Goal: Information Seeking & Learning: Check status

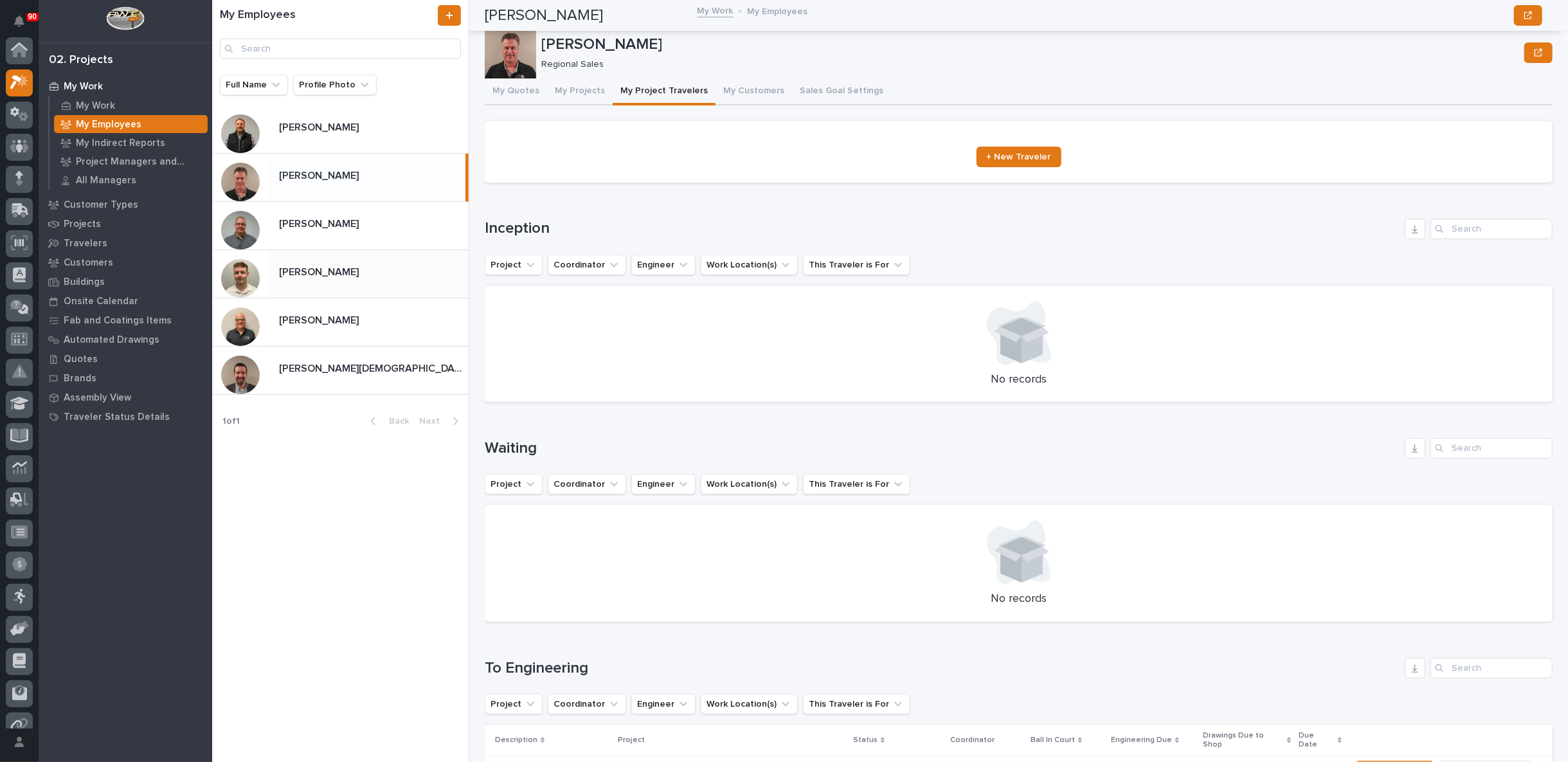
scroll to position [499, 0]
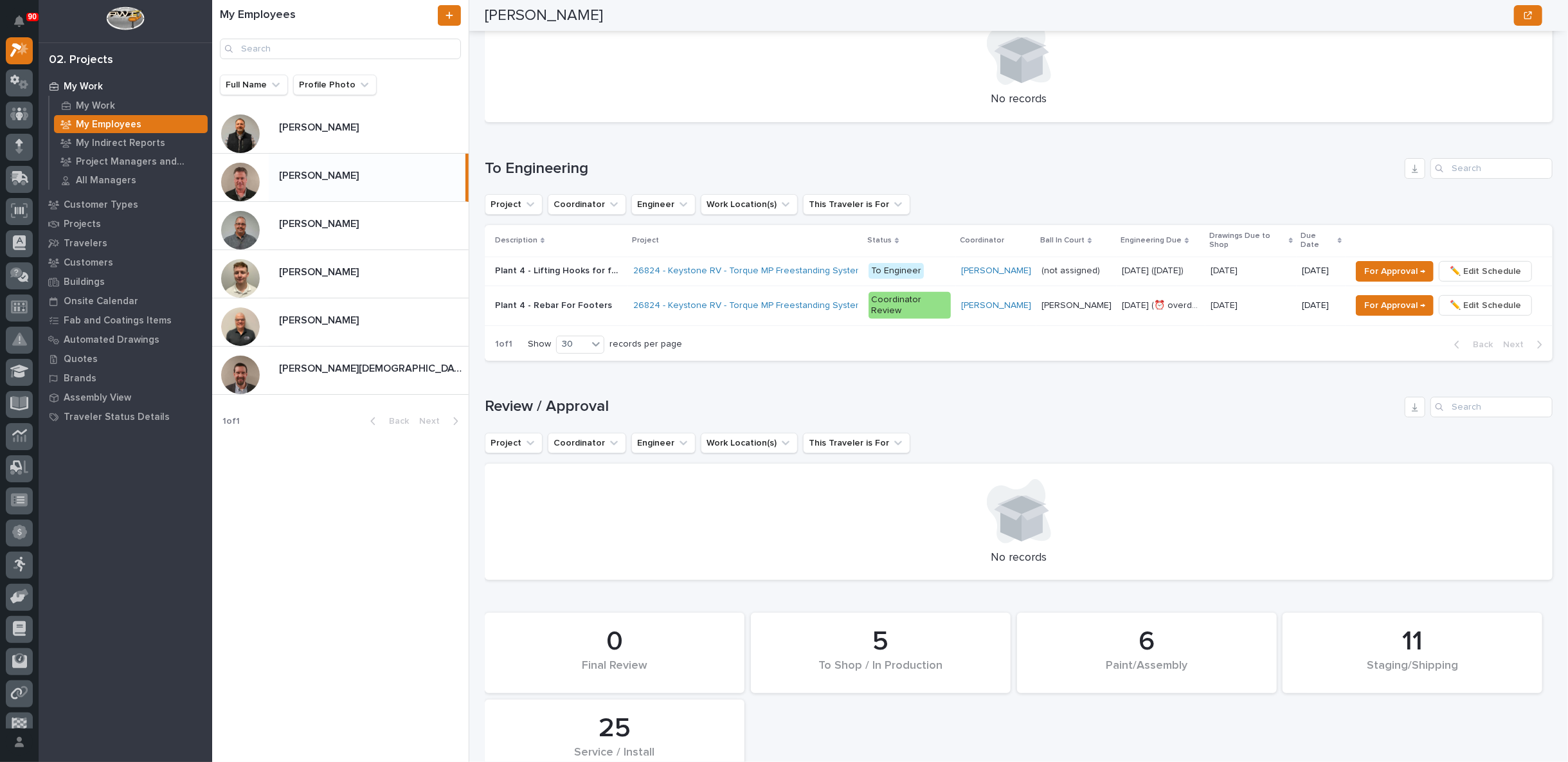
click at [84, 83] on p "My Work" at bounding box center [83, 86] width 39 height 12
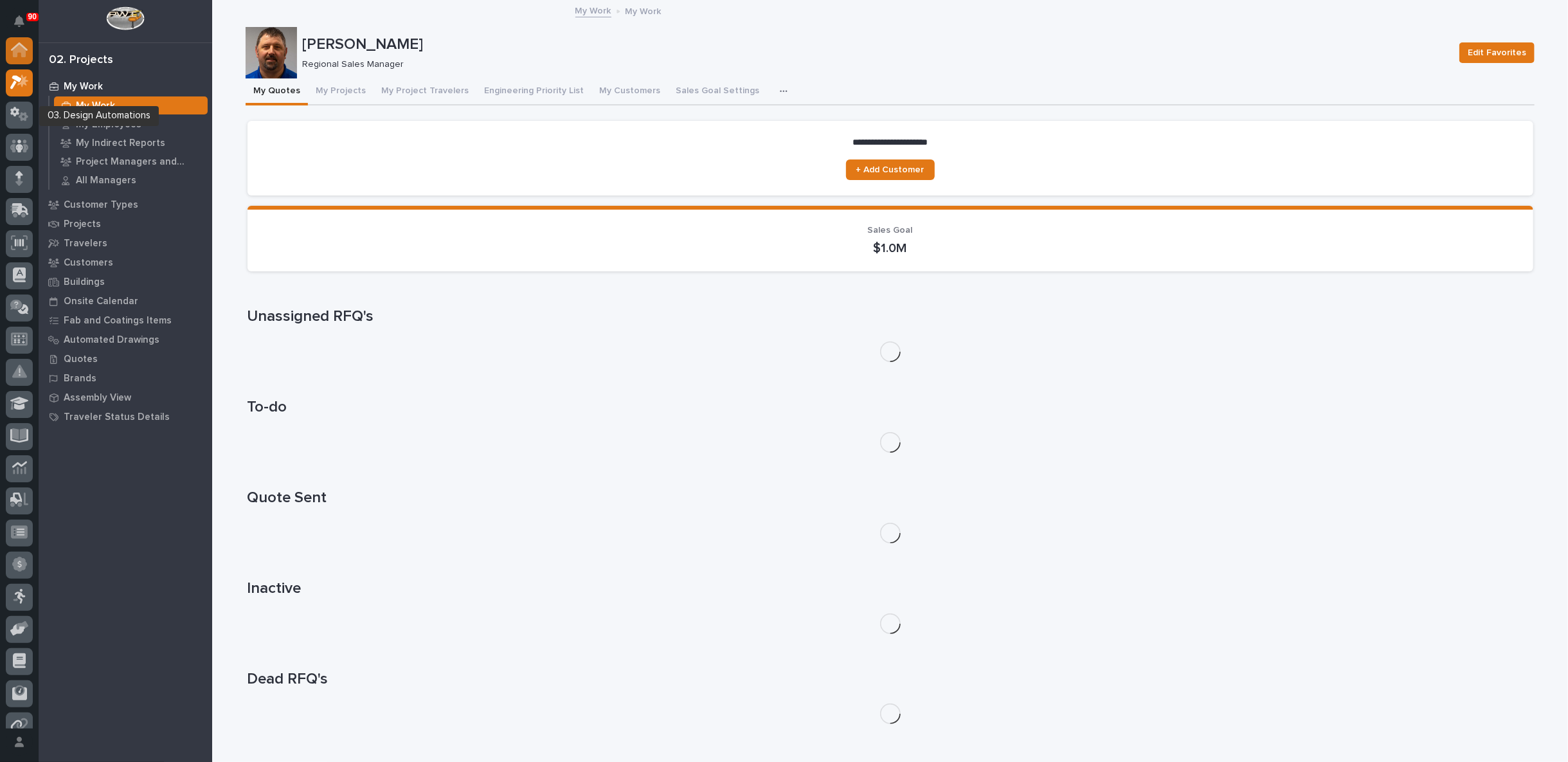
click at [23, 50] on icon at bounding box center [18, 50] width 13 height 13
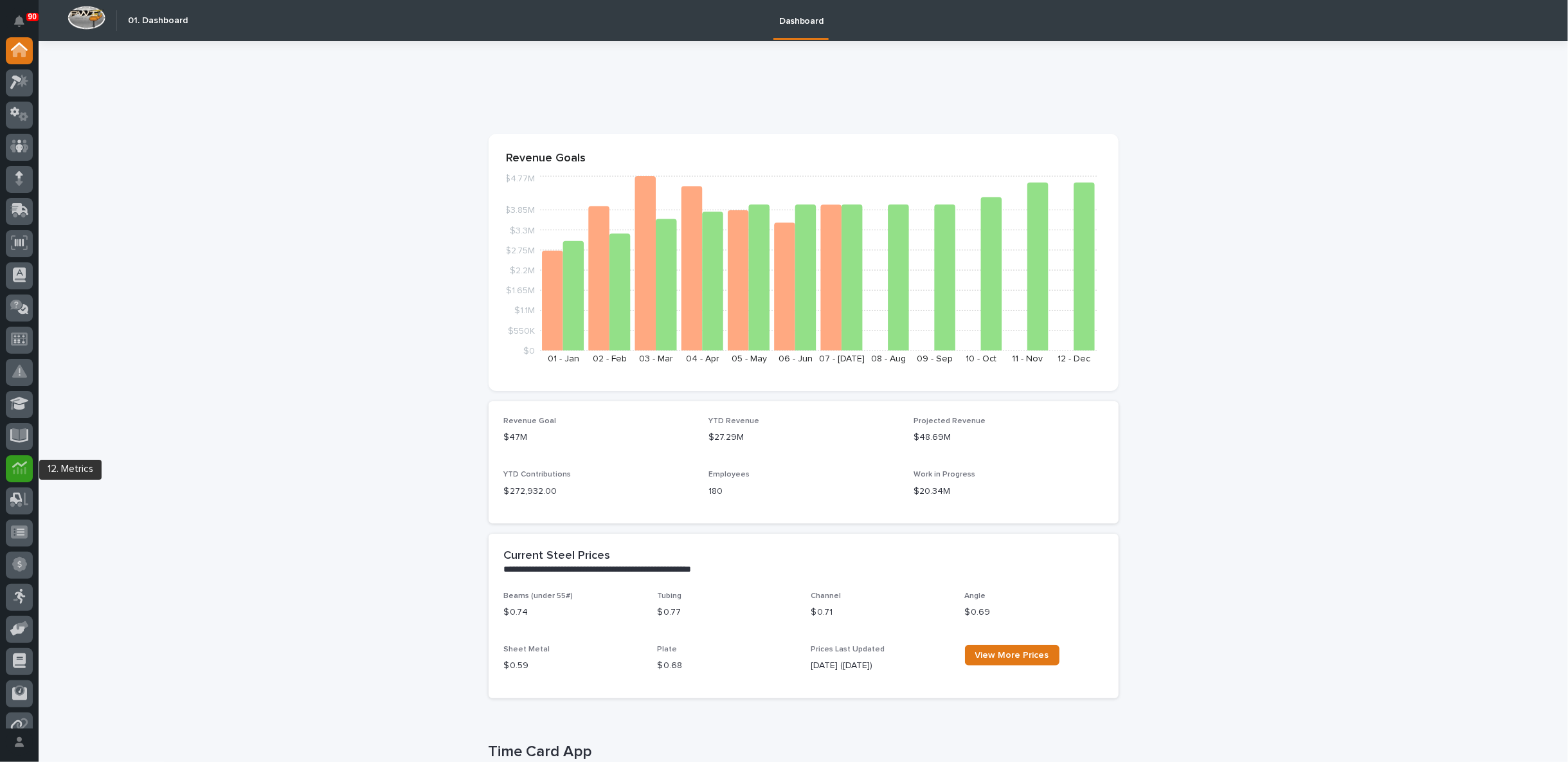
click at [14, 466] on icon at bounding box center [18, 464] width 15 height 7
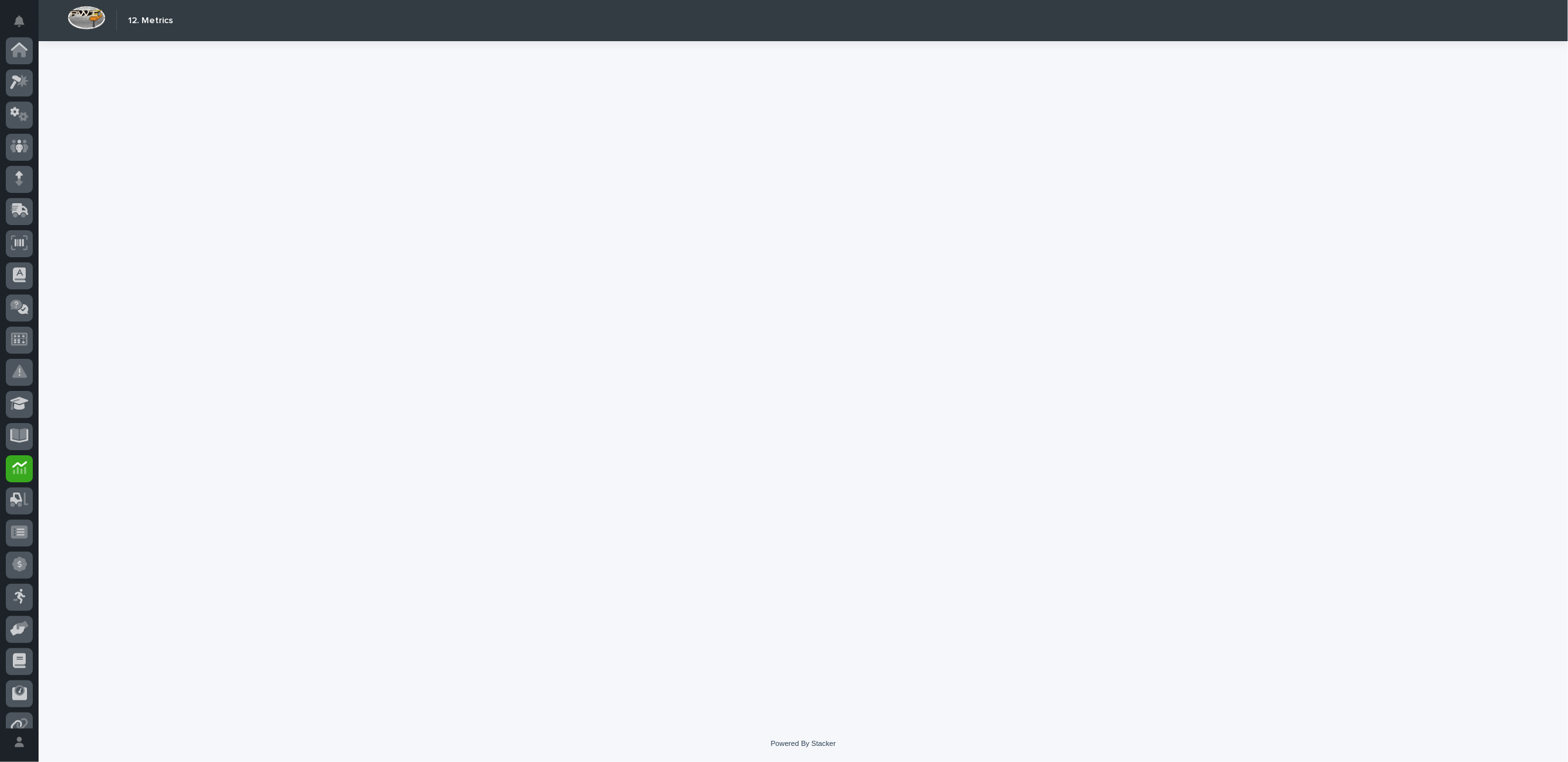
scroll to position [112, 0]
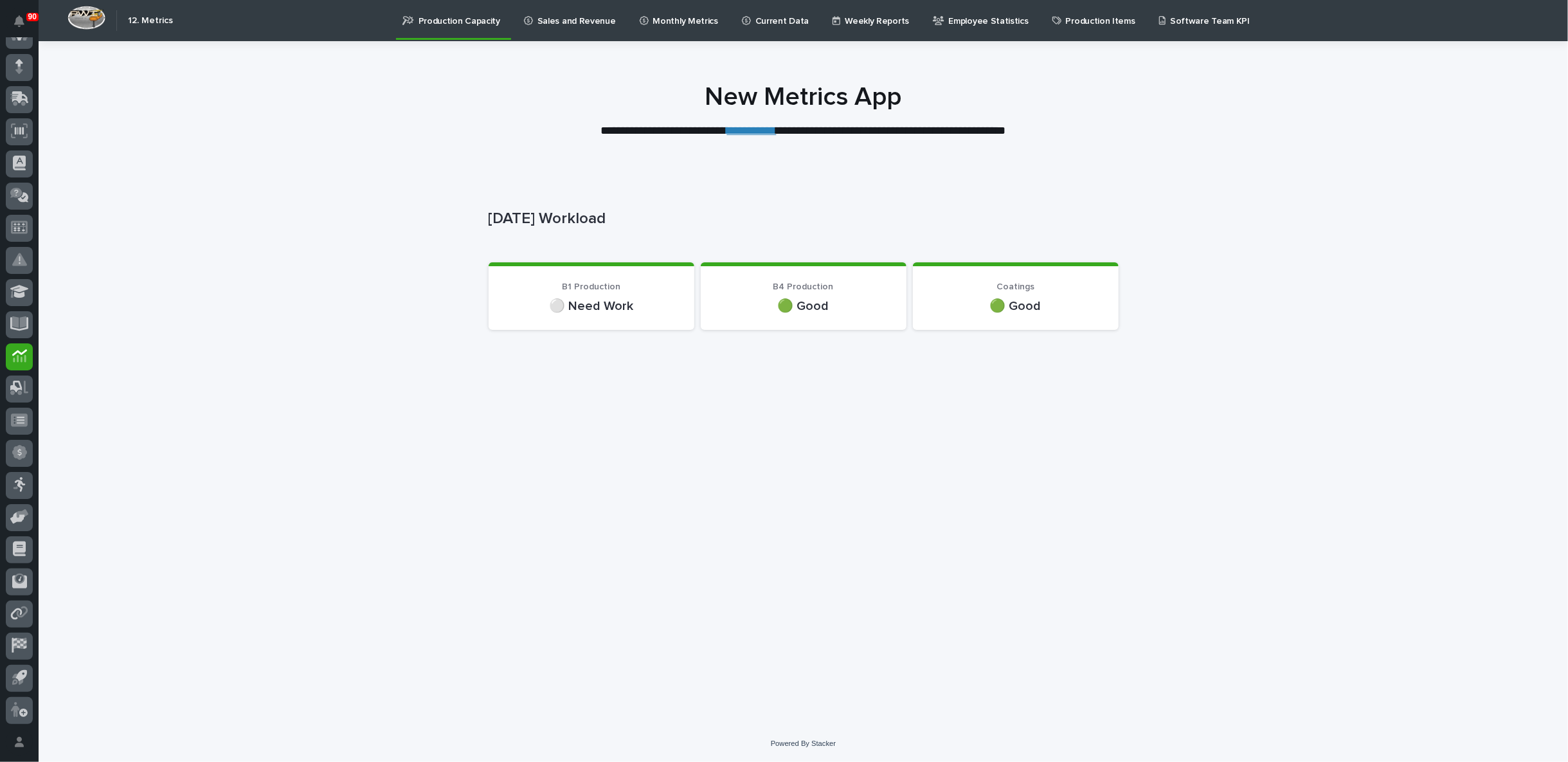
click at [566, 22] on p "Sales and Revenue" at bounding box center [577, 14] width 79 height 27
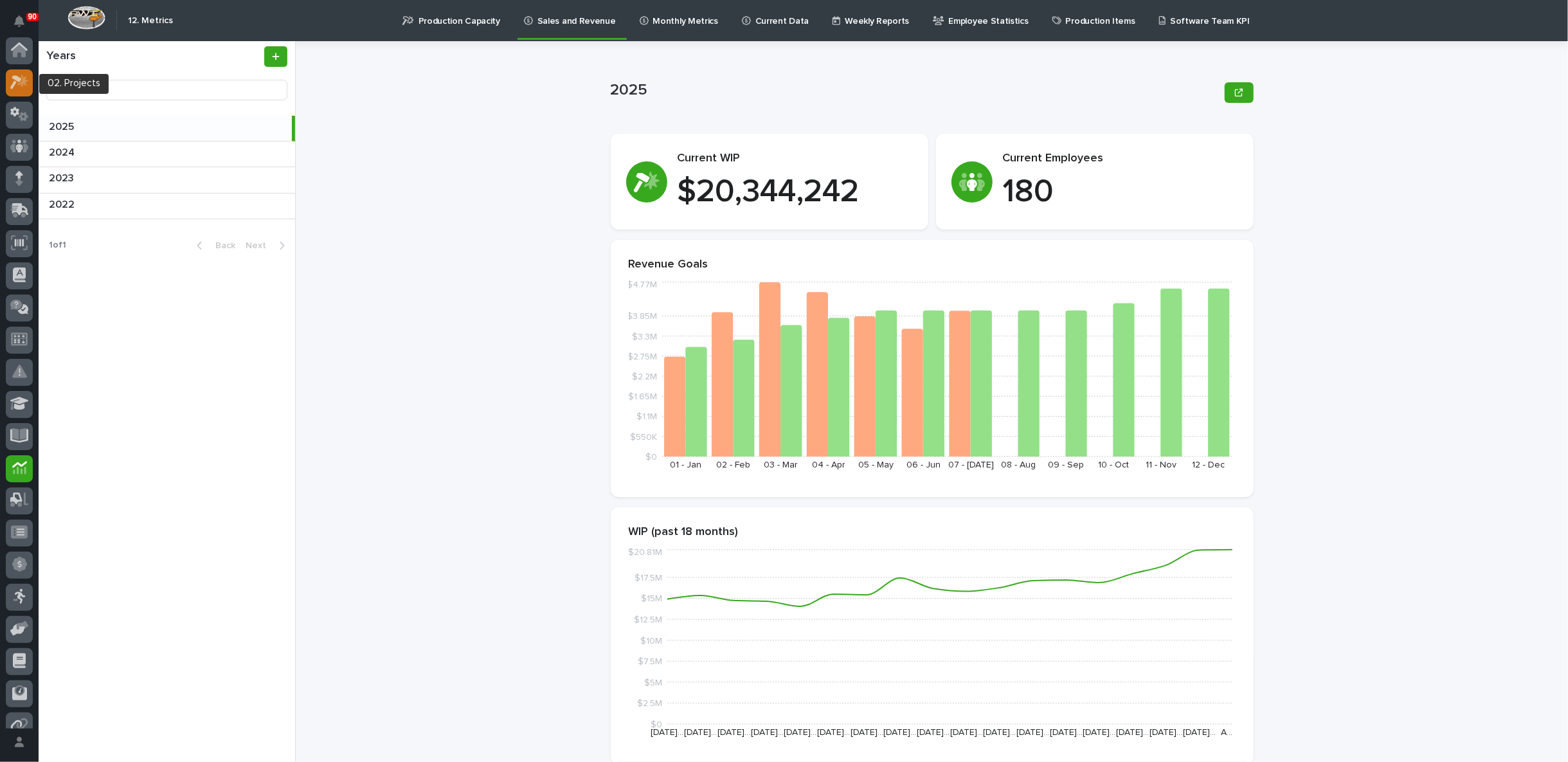
click at [18, 84] on icon at bounding box center [22, 81] width 11 height 13
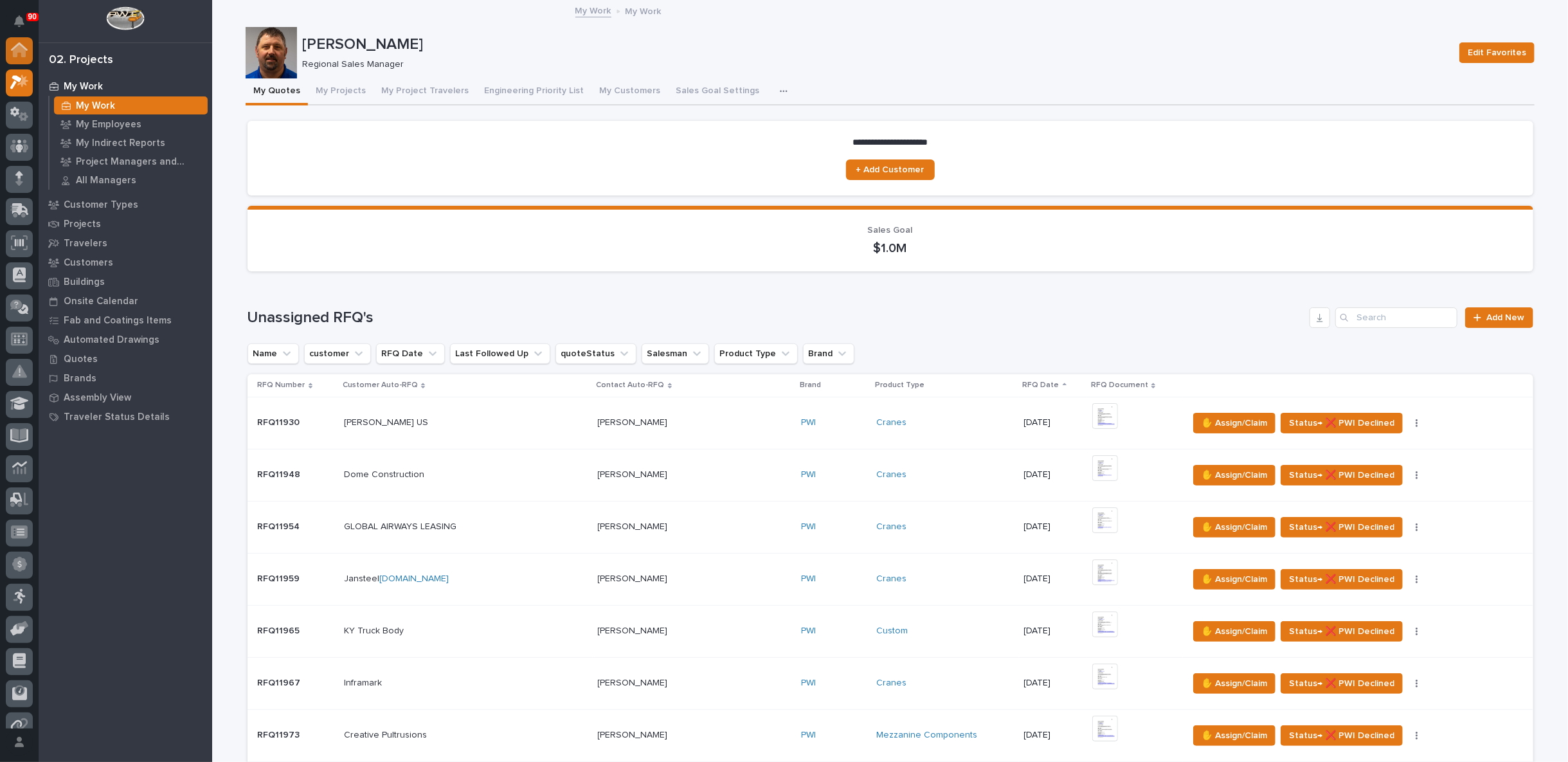
click at [18, 56] on icon at bounding box center [18, 50] width 17 height 15
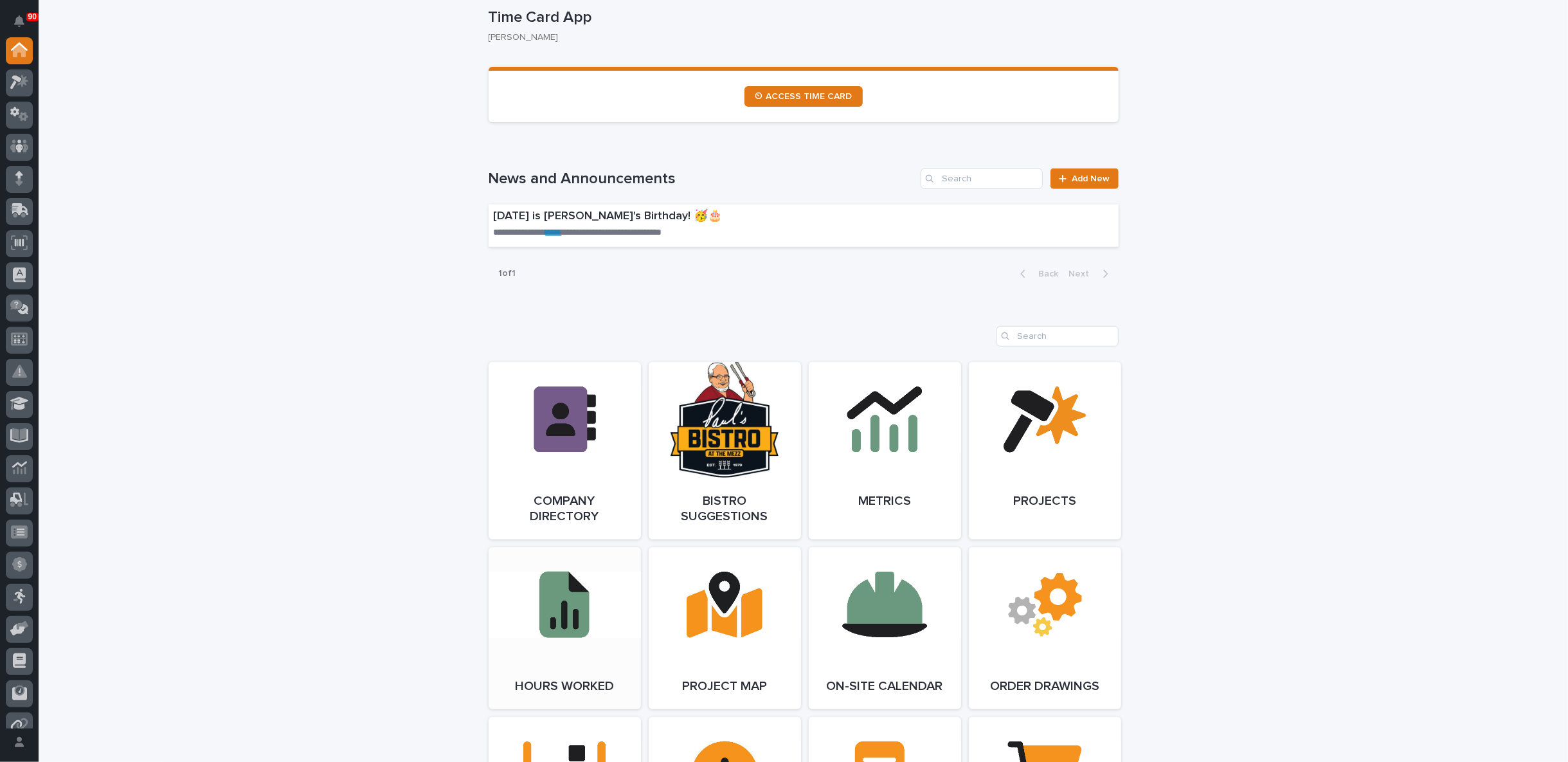
scroll to position [928, 0]
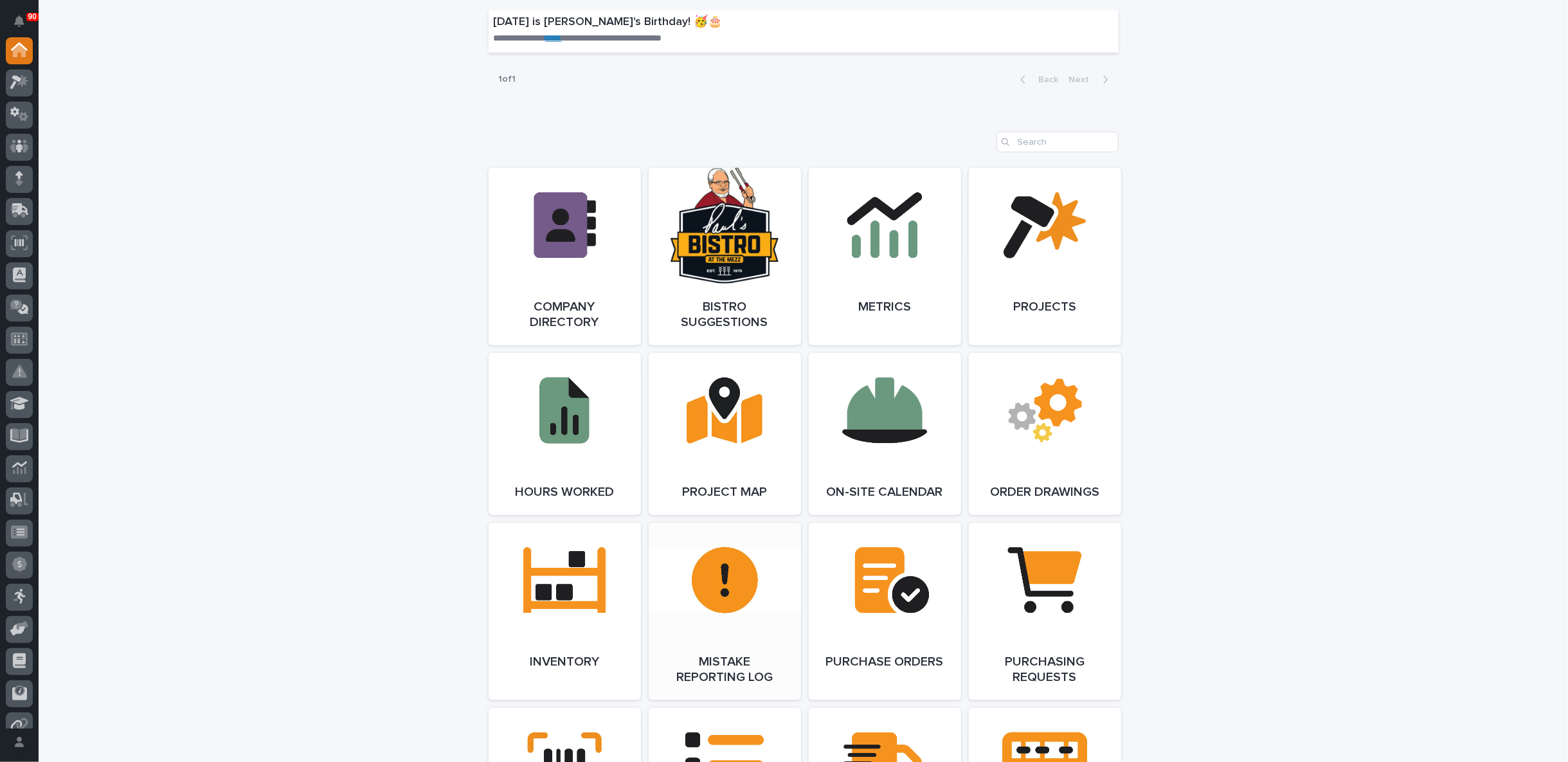
click at [751, 574] on link "Open Link" at bounding box center [724, 611] width 152 height 178
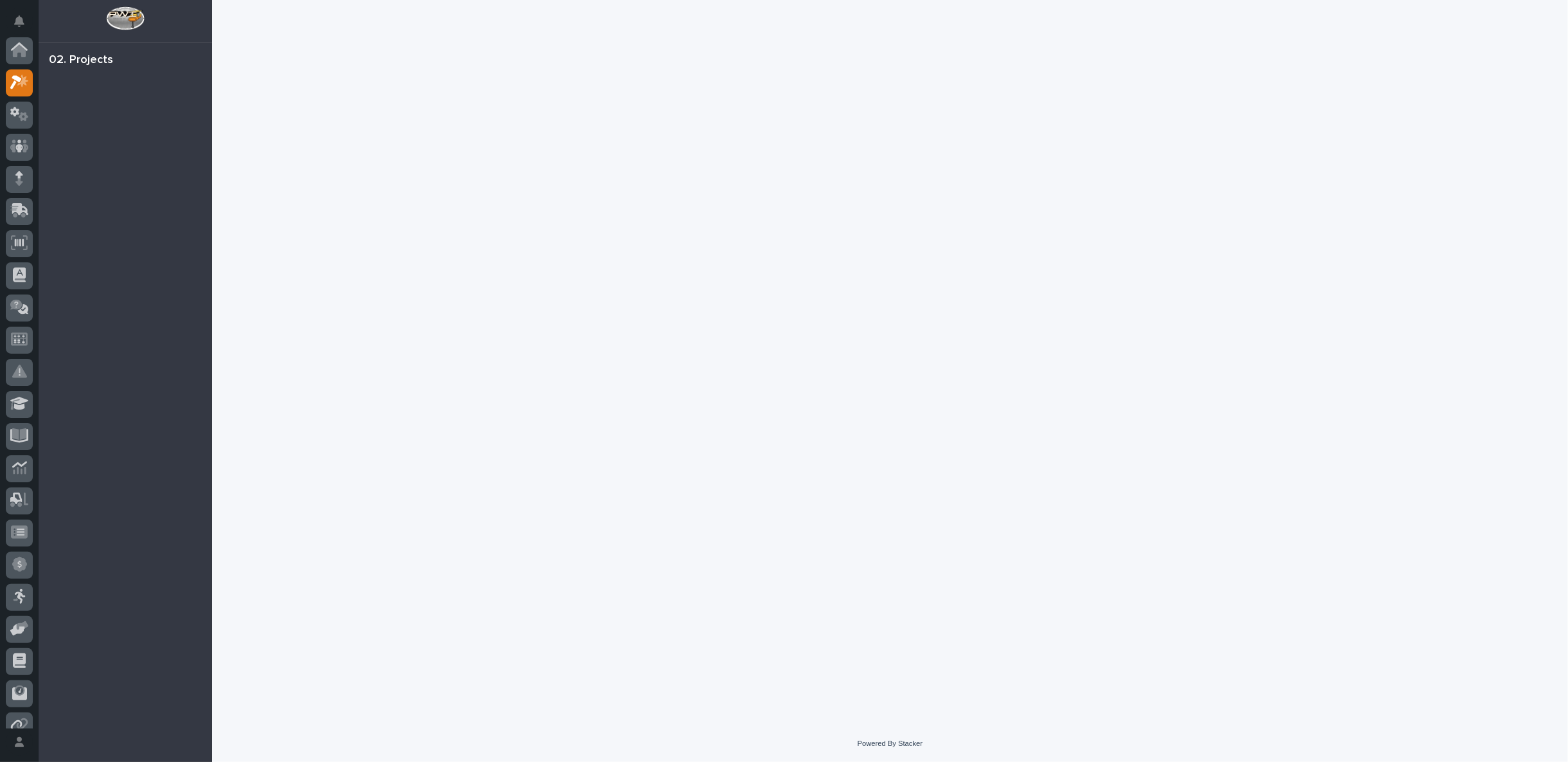
scroll to position [32, 0]
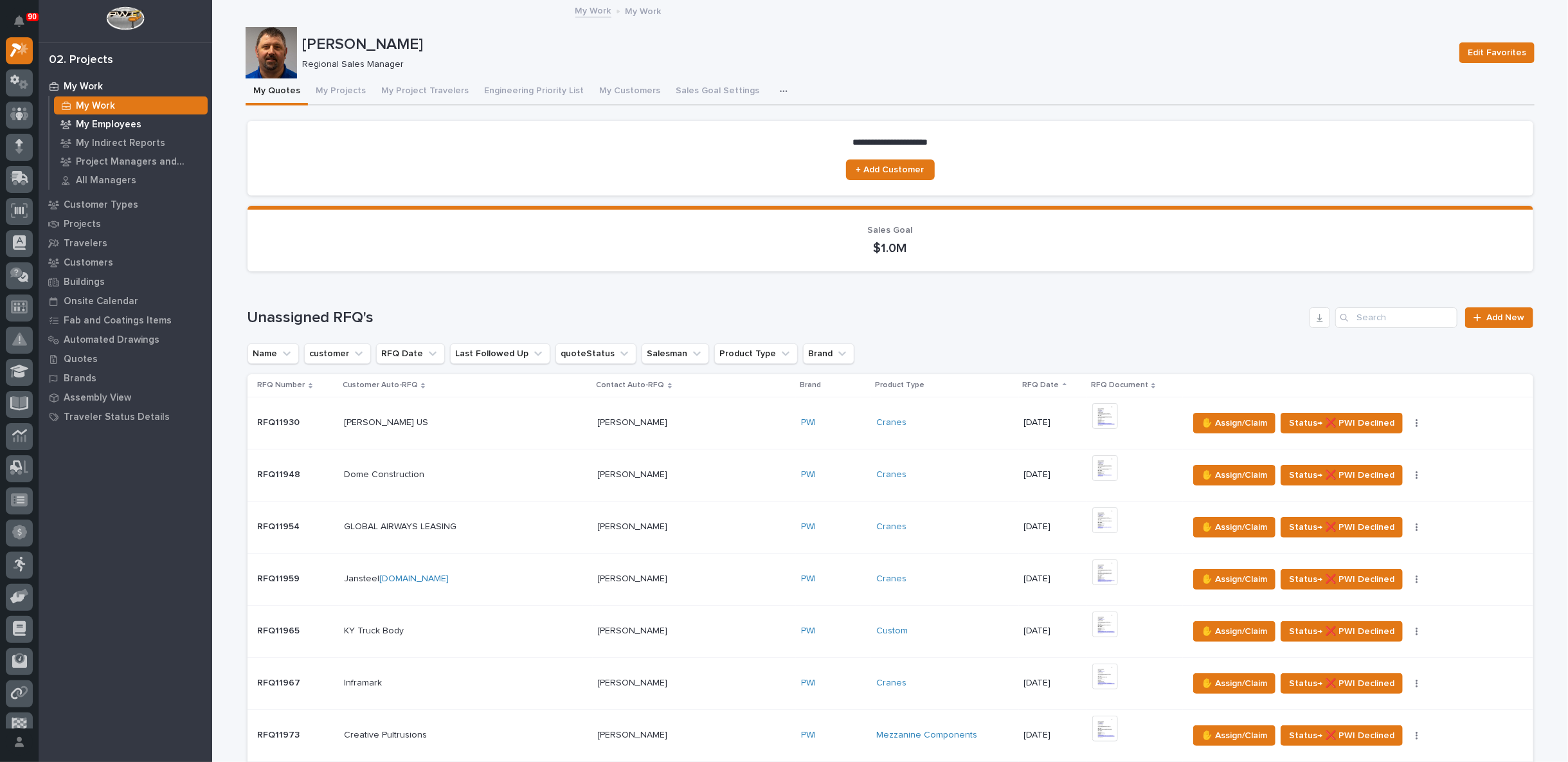
click at [79, 117] on div "My Employees" at bounding box center [131, 124] width 153 height 18
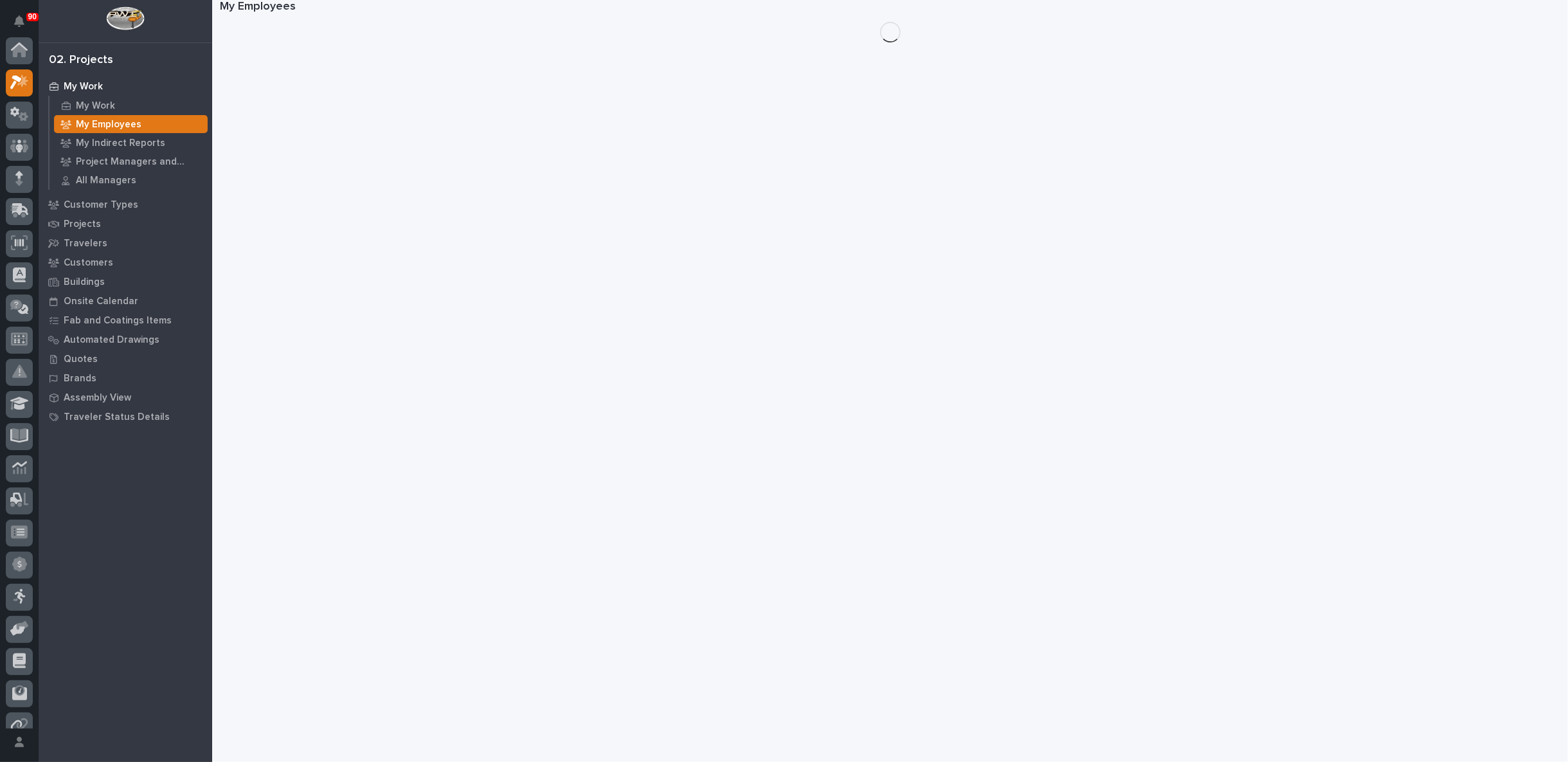
scroll to position [32, 0]
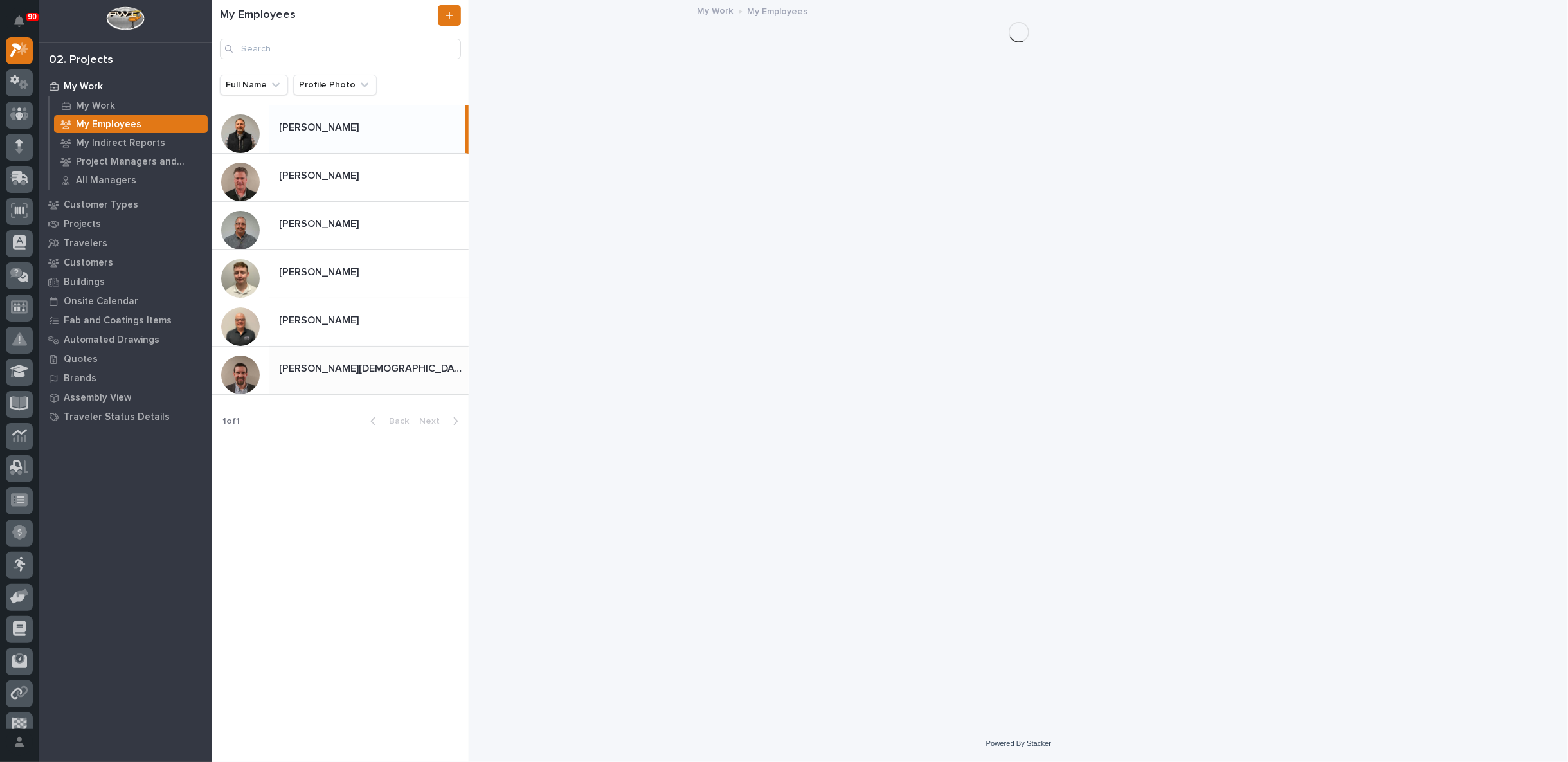
click at [314, 372] on p "[PERSON_NAME][DEMOGRAPHIC_DATA]" at bounding box center [372, 367] width 187 height 15
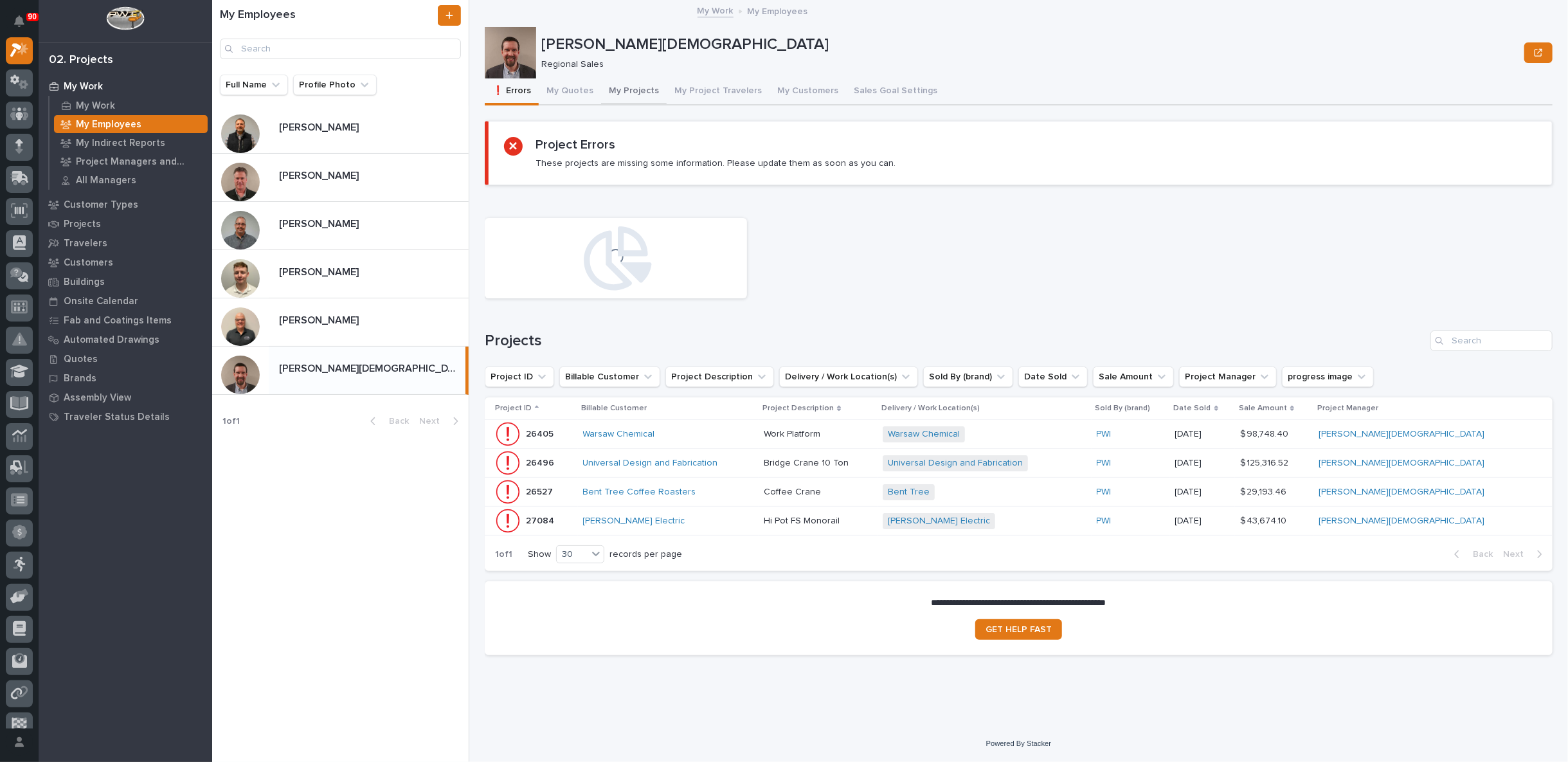
click at [627, 89] on button "My Projects" at bounding box center [634, 92] width 66 height 27
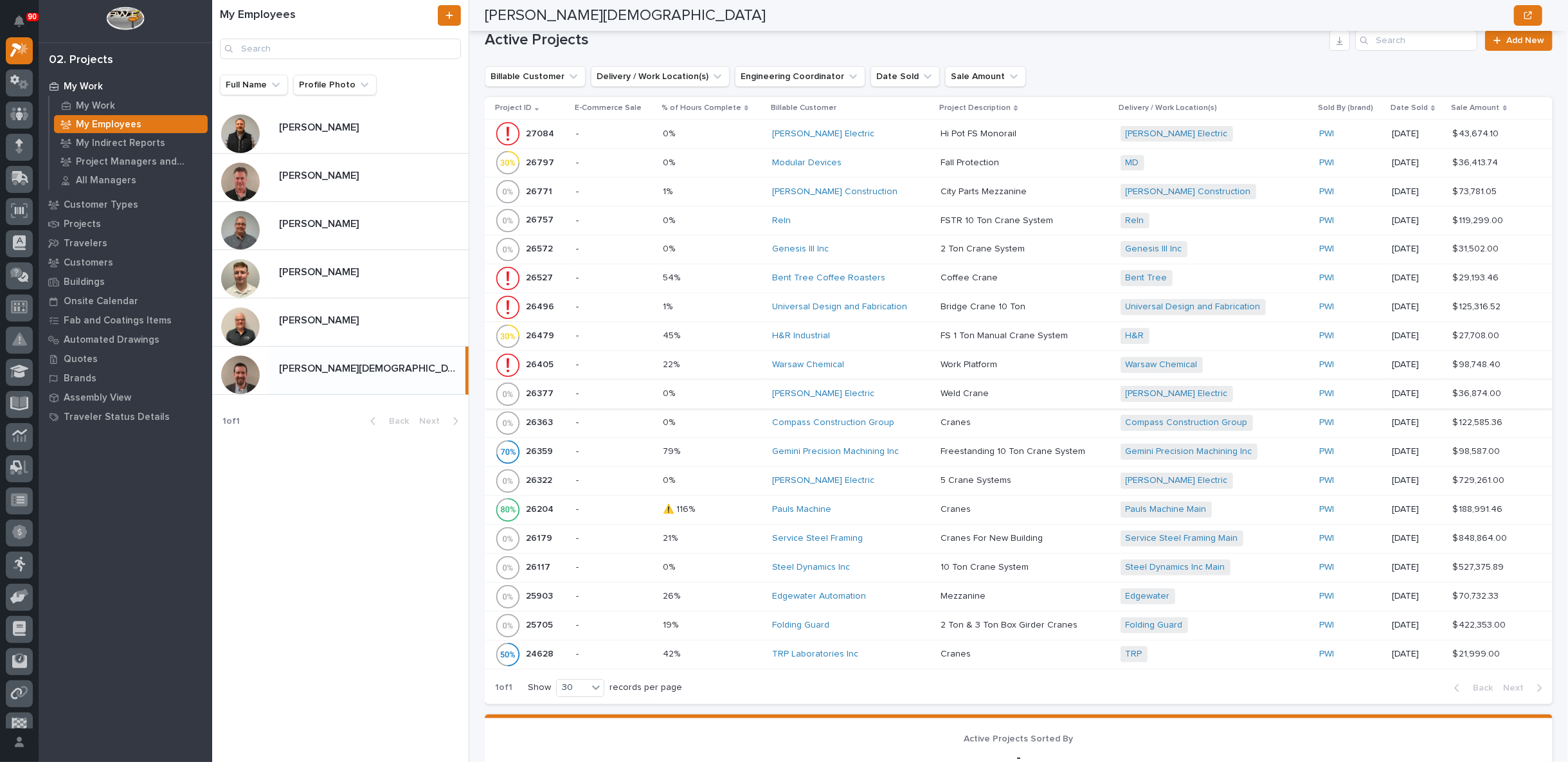
scroll to position [499, 0]
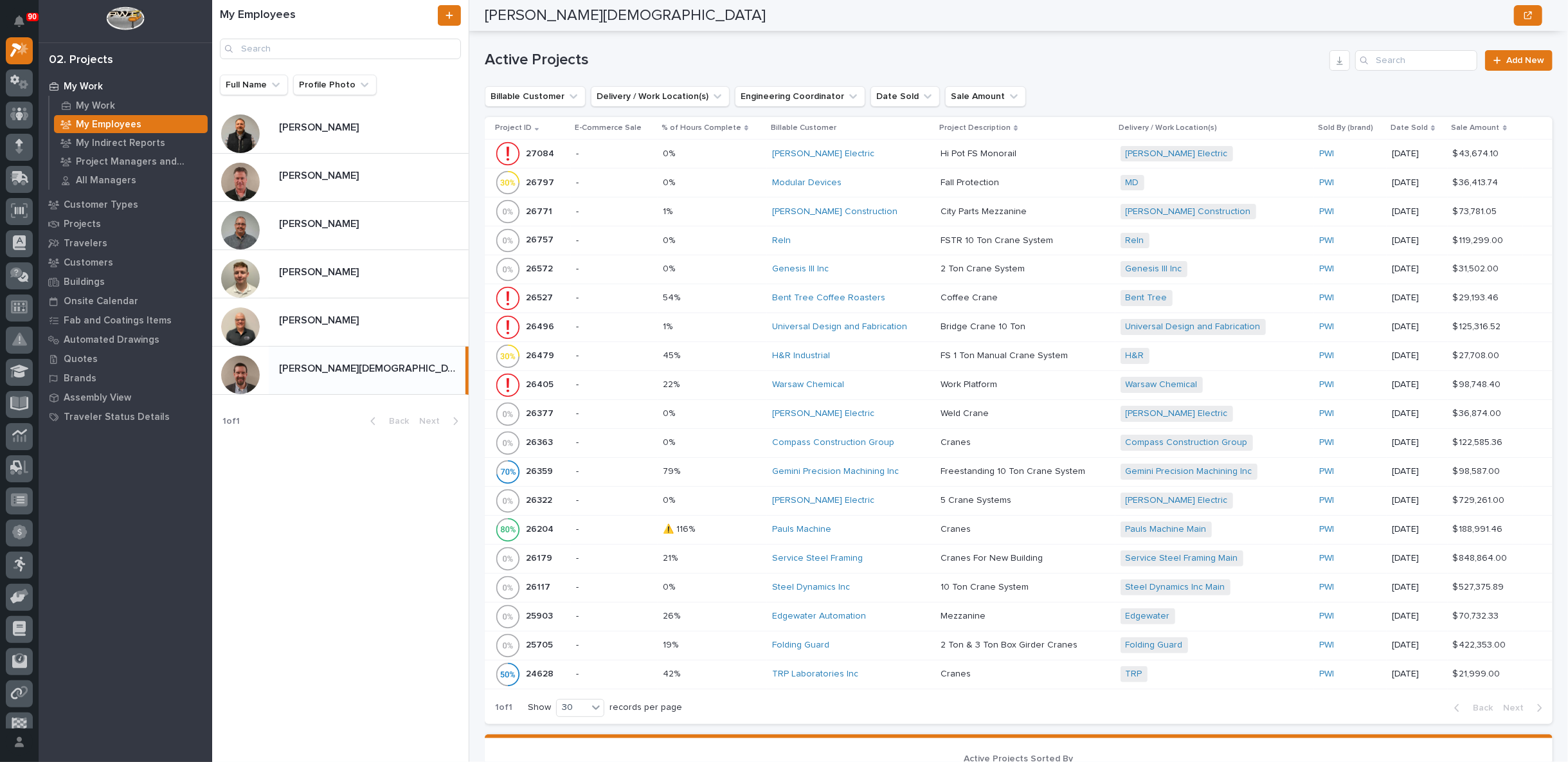
click at [739, 524] on p at bounding box center [713, 529] width 100 height 11
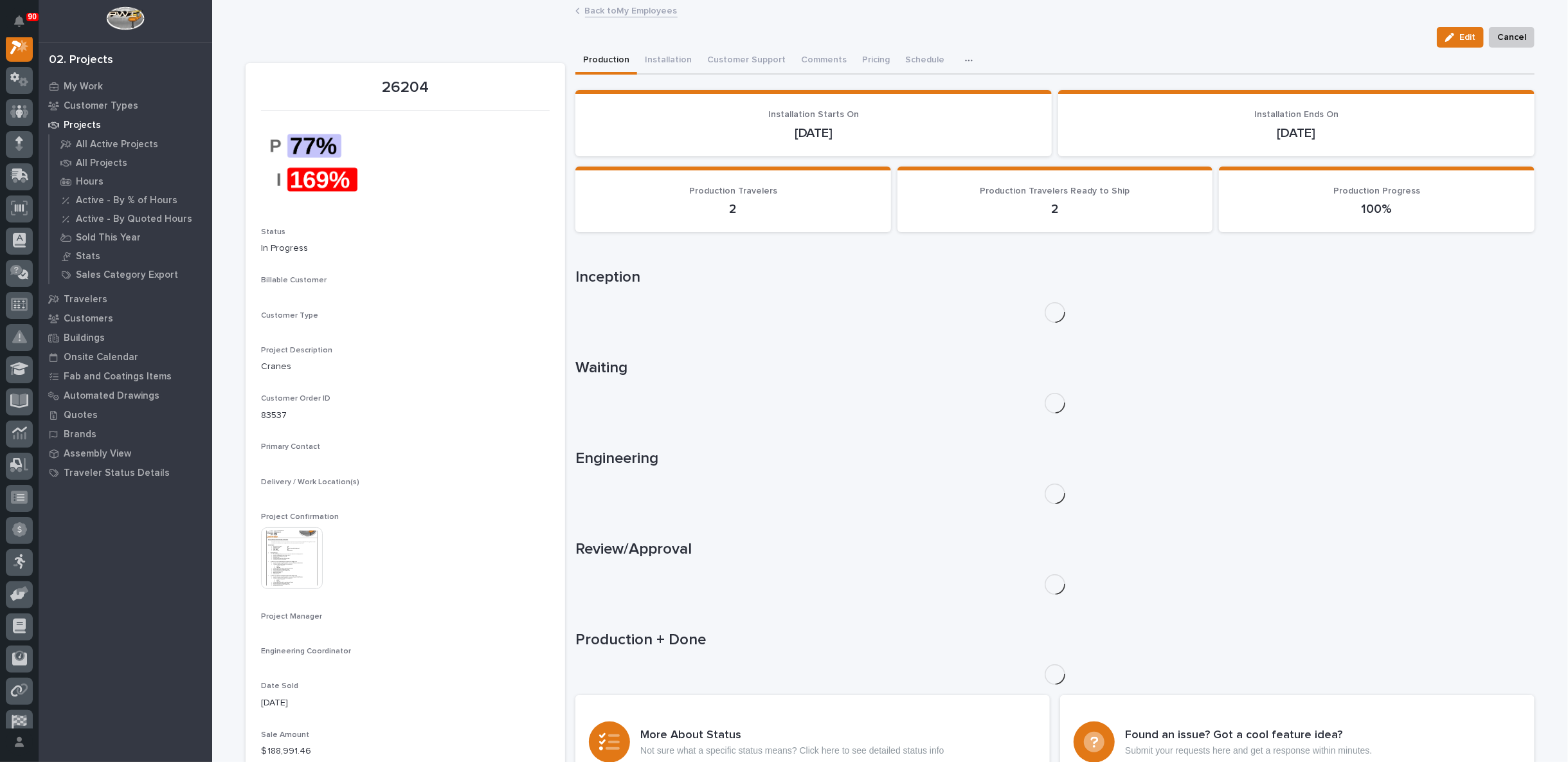
scroll to position [32, 0]
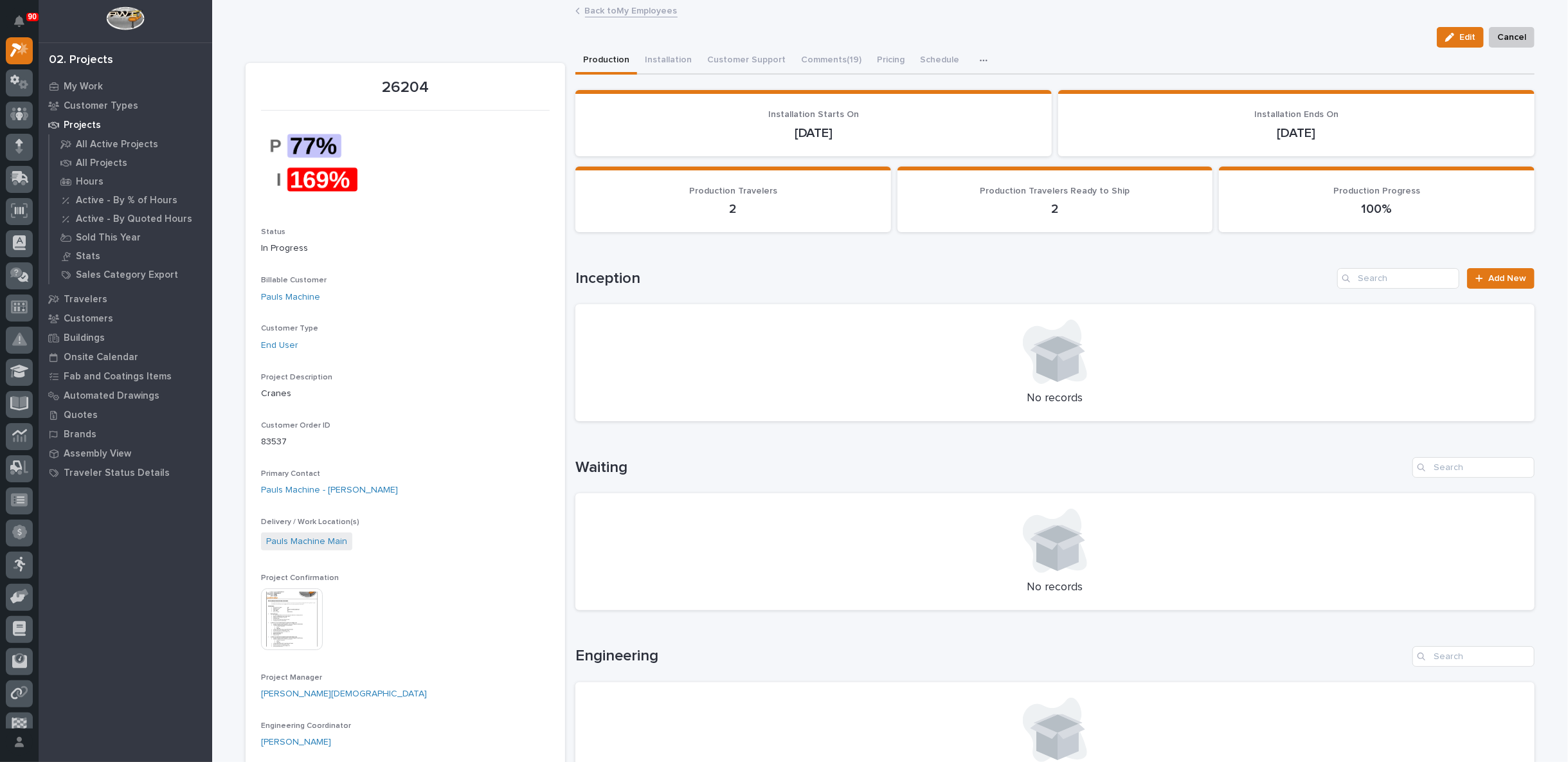
click at [980, 56] on icon "button" at bounding box center [984, 60] width 8 height 9
click at [909, 92] on span "Hours" at bounding box center [915, 94] width 25 height 12
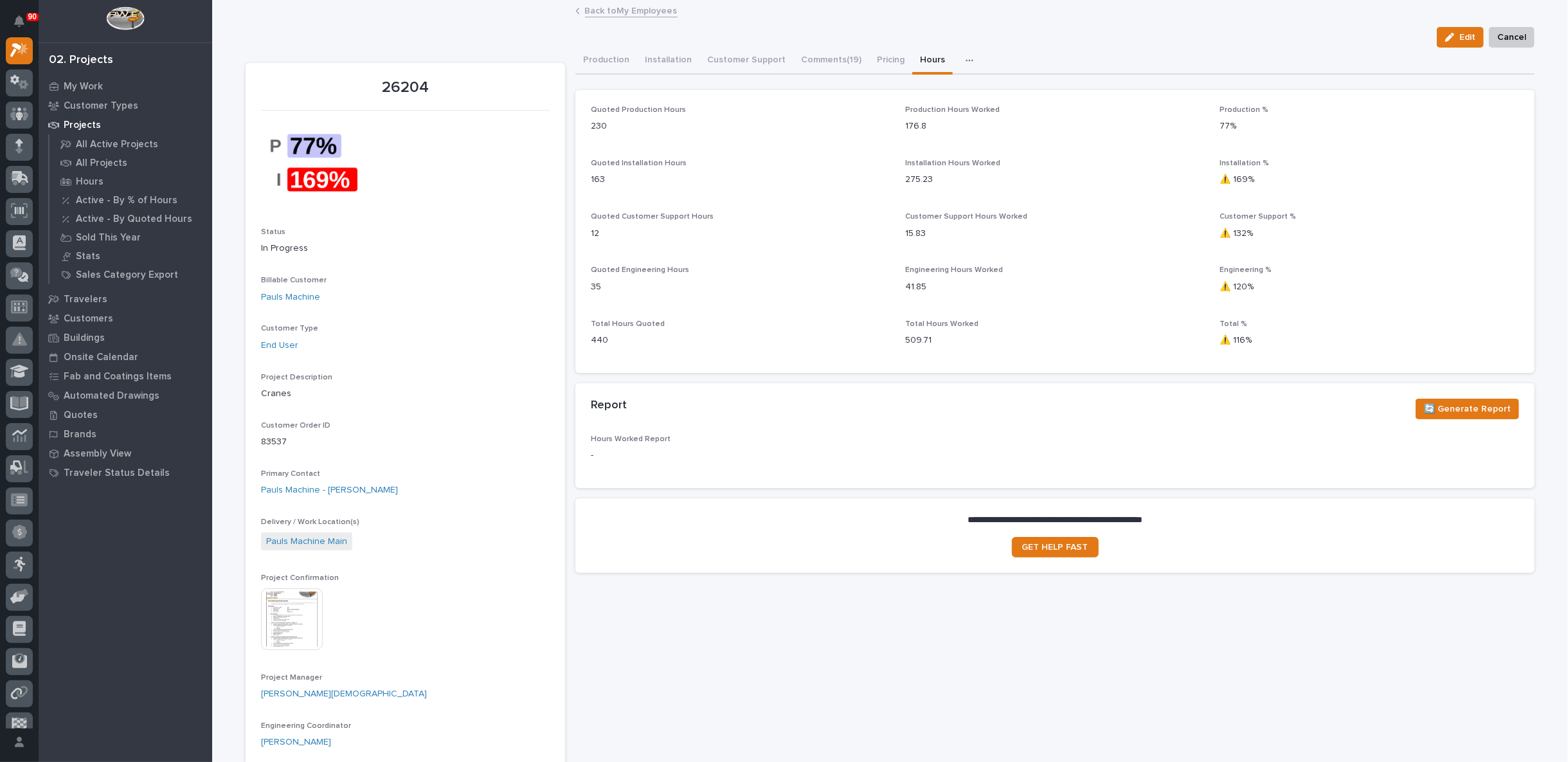
click at [620, 10] on link "Back to My Employees" at bounding box center [631, 10] width 92 height 15
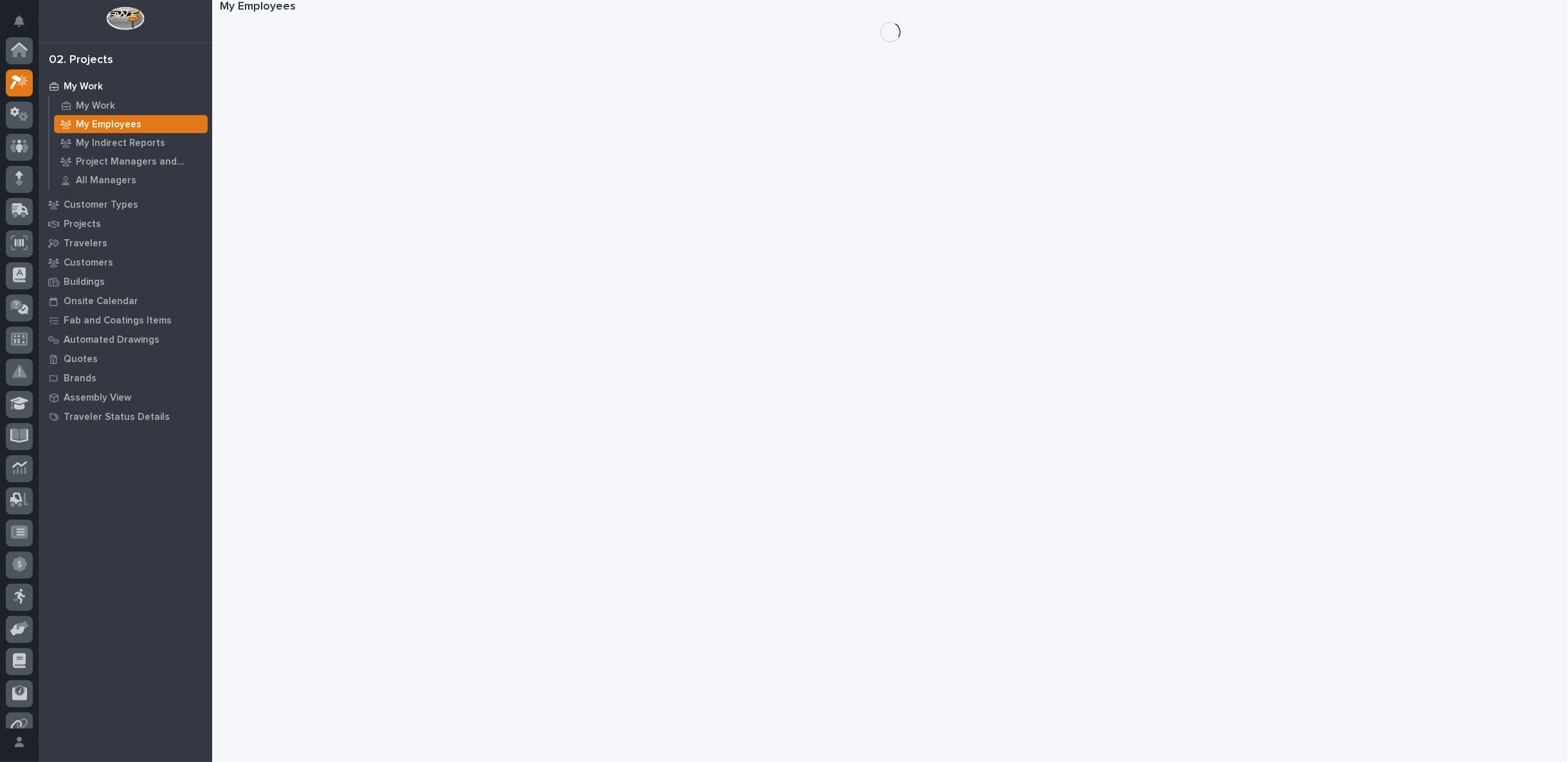
scroll to position [35, 0]
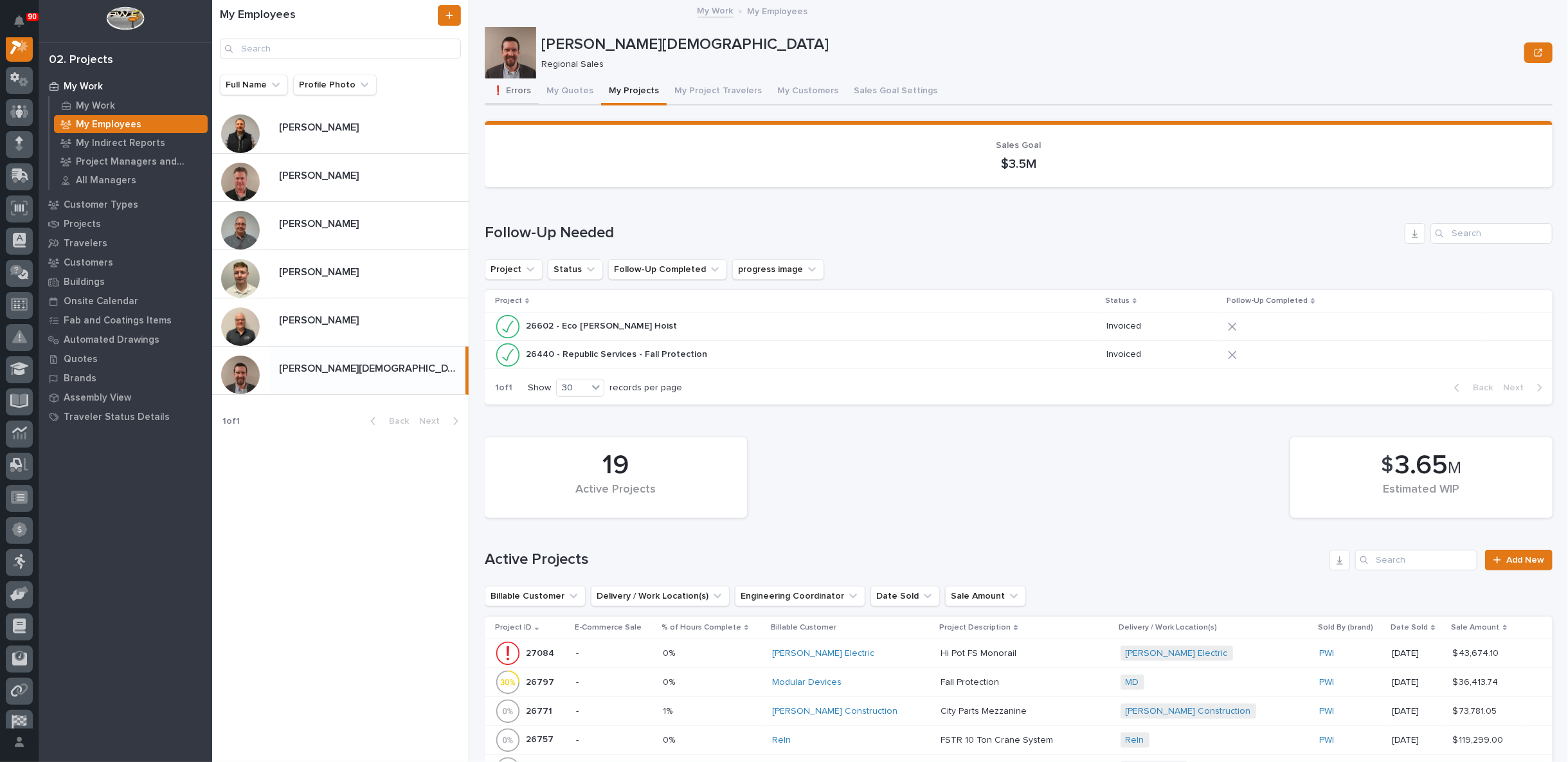
click at [525, 88] on button "❗ Errors" at bounding box center [512, 92] width 54 height 27
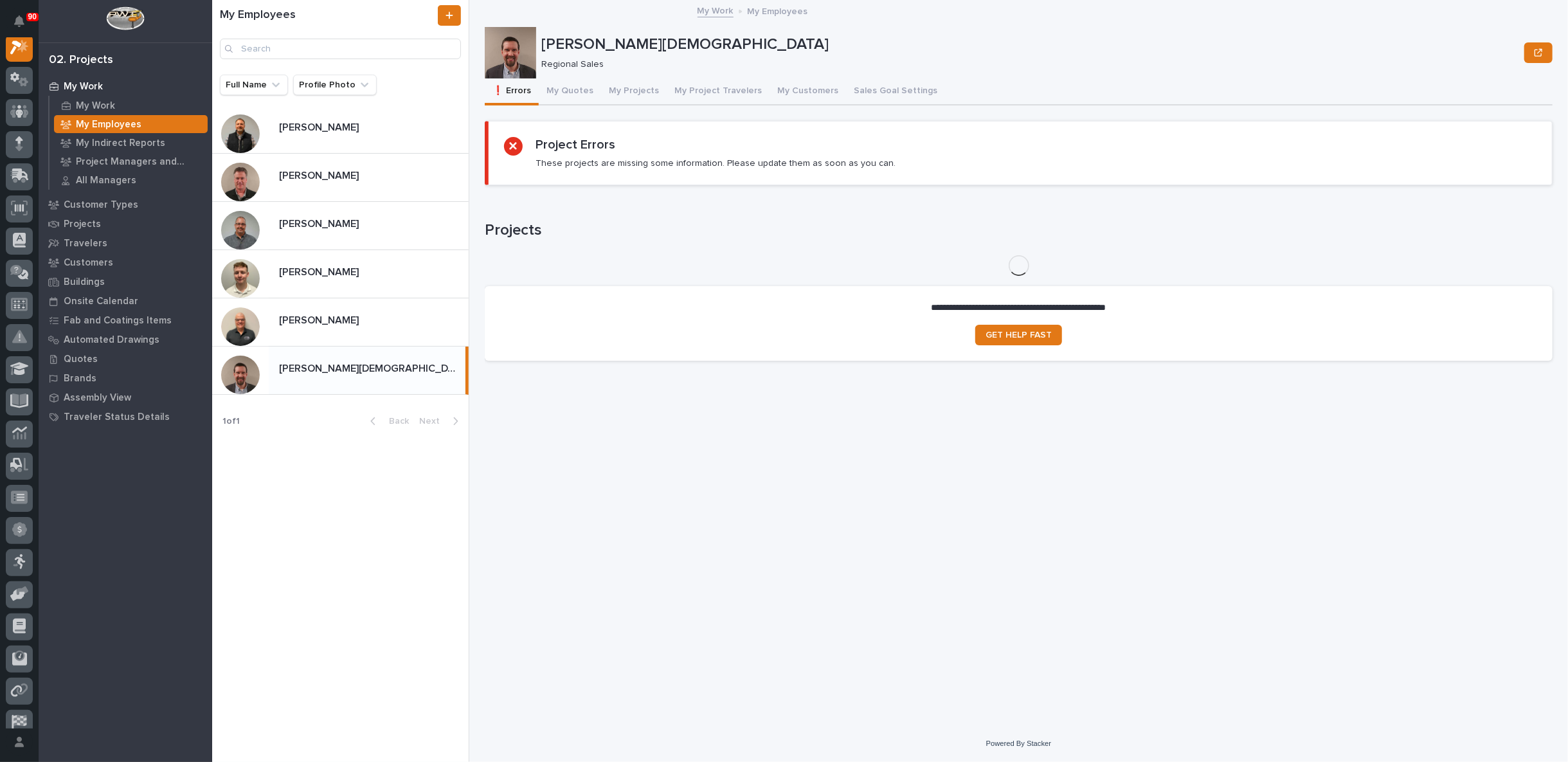
scroll to position [32, 0]
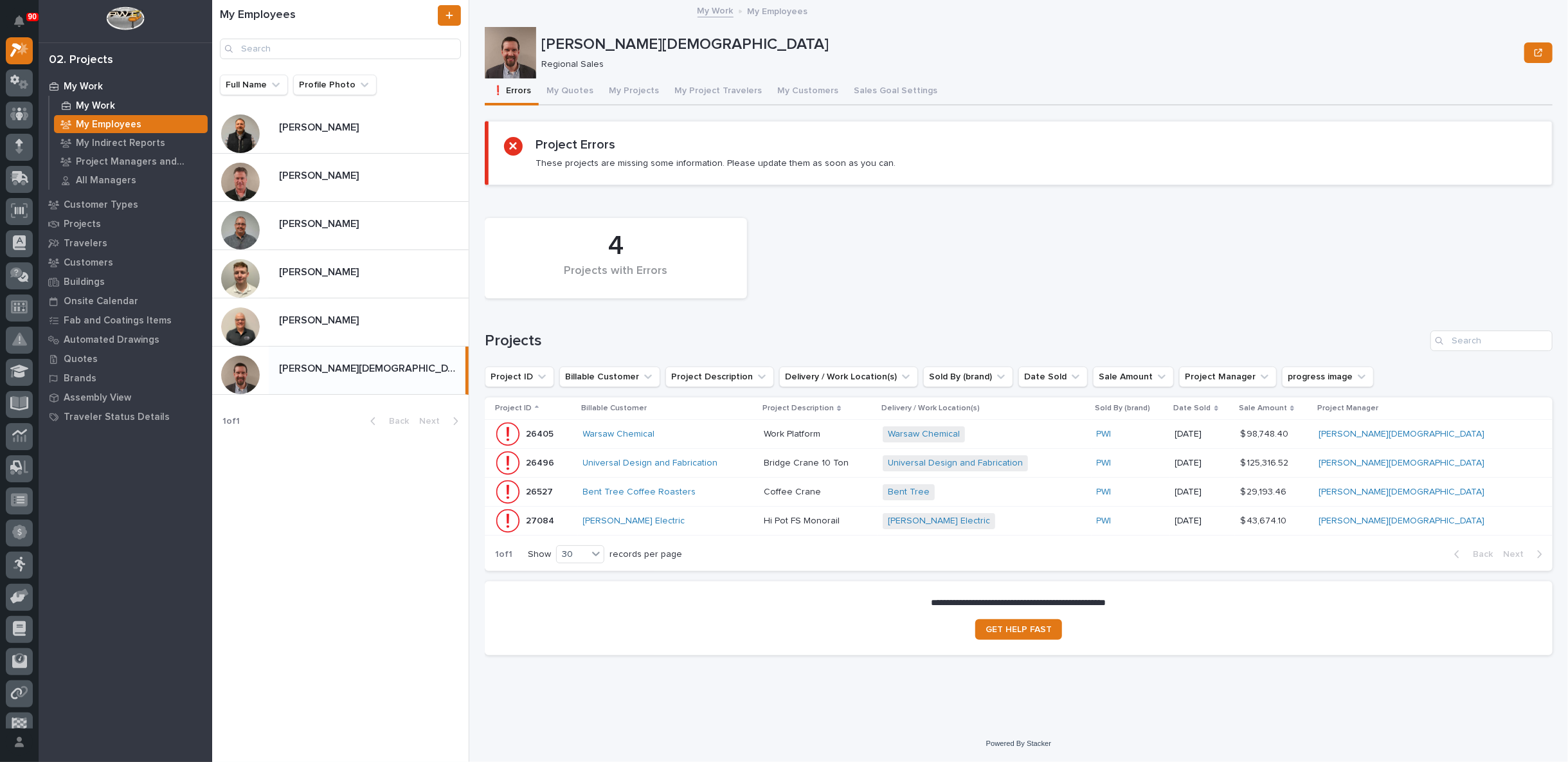
click at [97, 99] on div "My Work" at bounding box center [131, 105] width 153 height 18
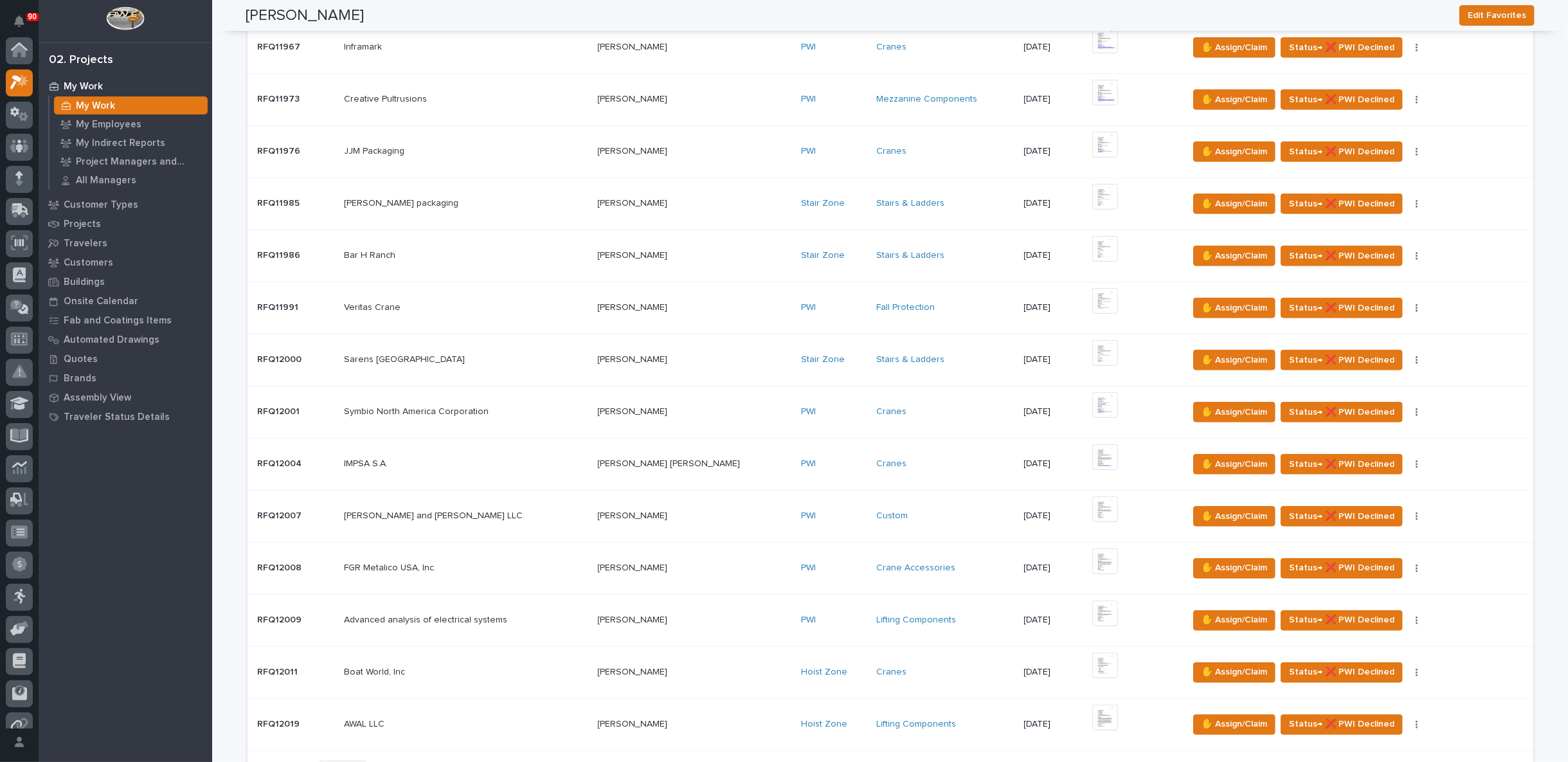
scroll to position [714, 0]
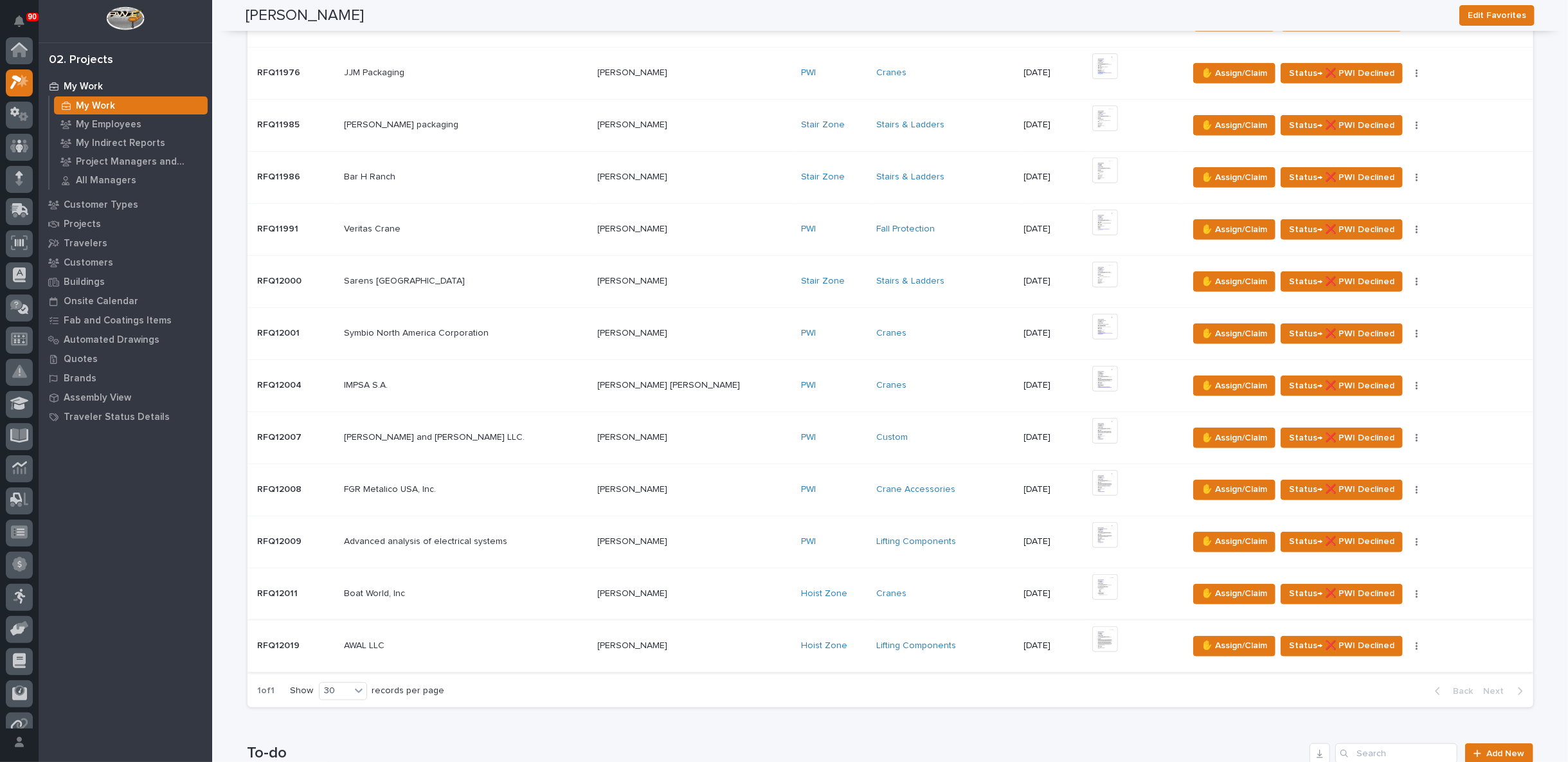
click at [1092, 640] on img at bounding box center [1105, 639] width 25 height 25
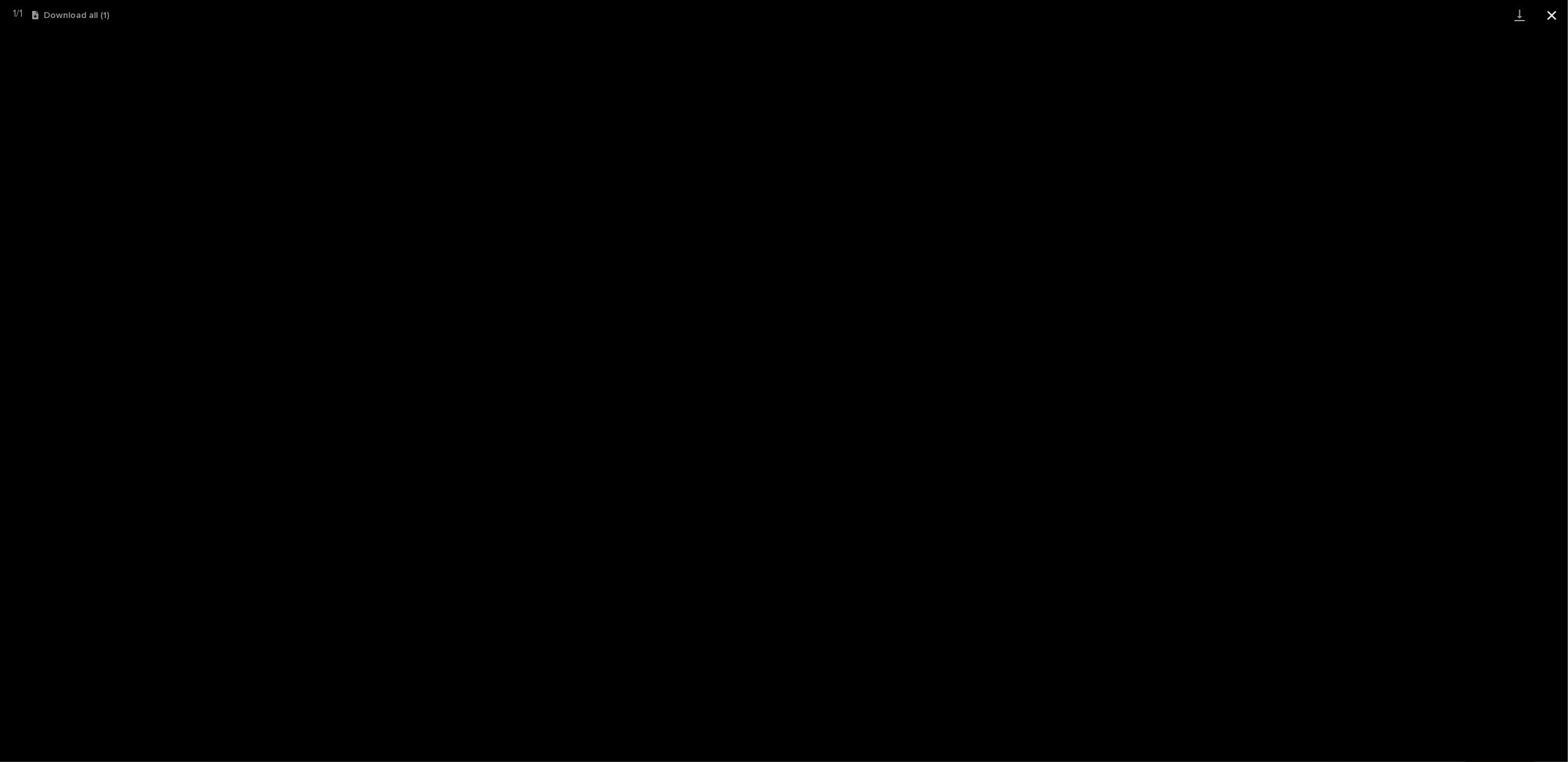
click at [1551, 13] on button "Close gallery" at bounding box center [1551, 15] width 32 height 30
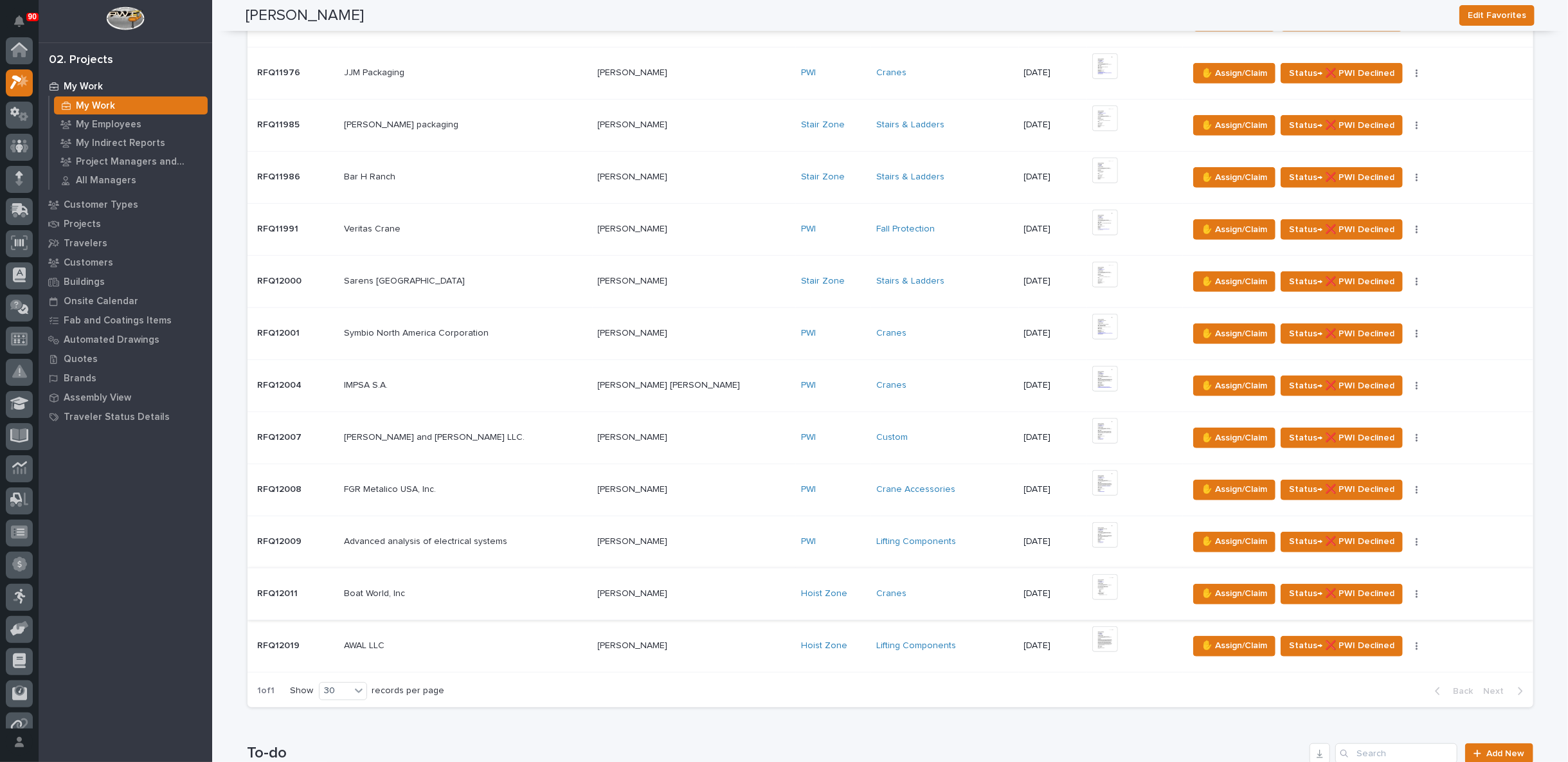
click at [1092, 580] on img at bounding box center [1105, 586] width 25 height 25
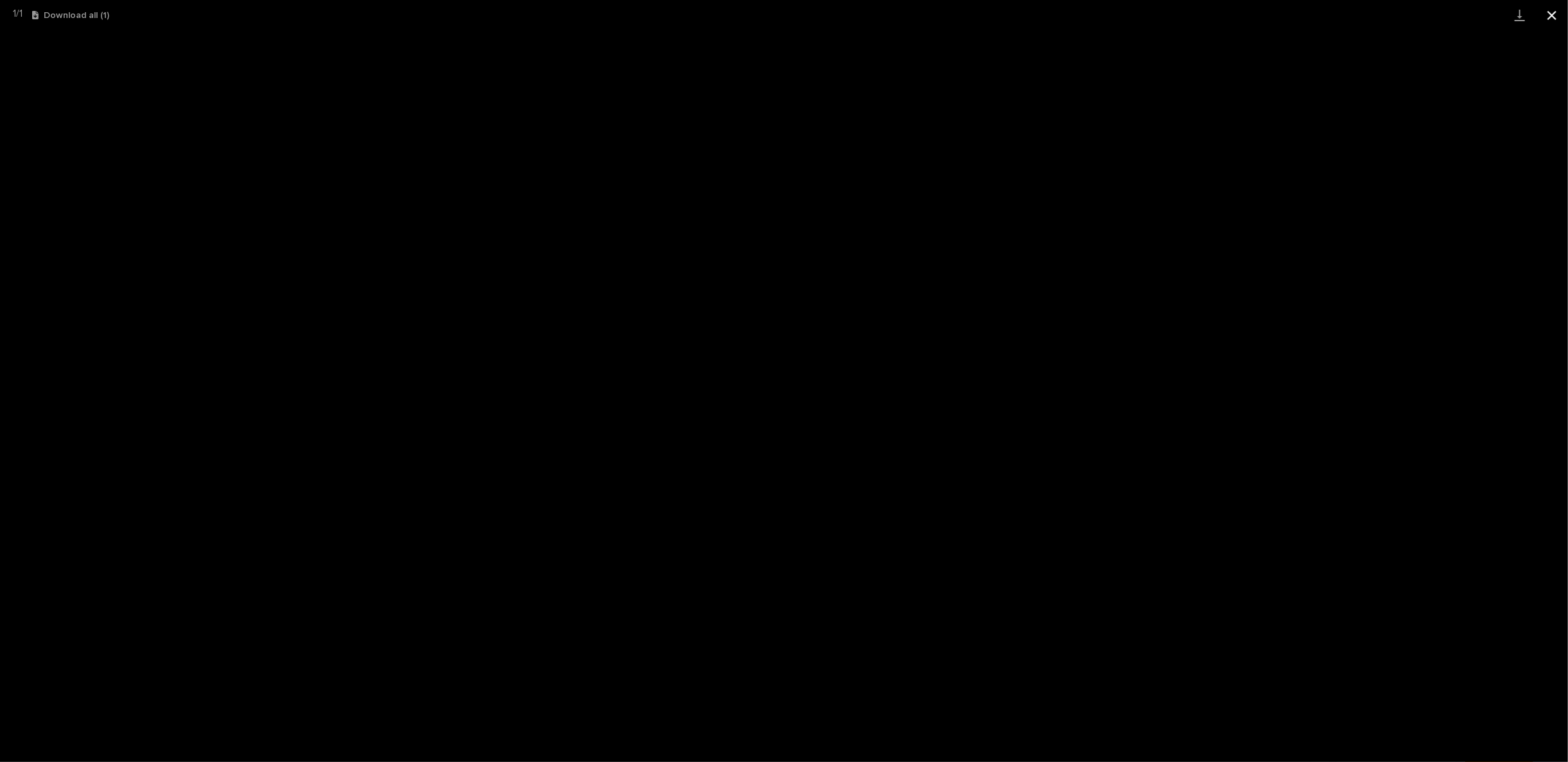
click at [1546, 15] on button "Close gallery" at bounding box center [1551, 15] width 32 height 30
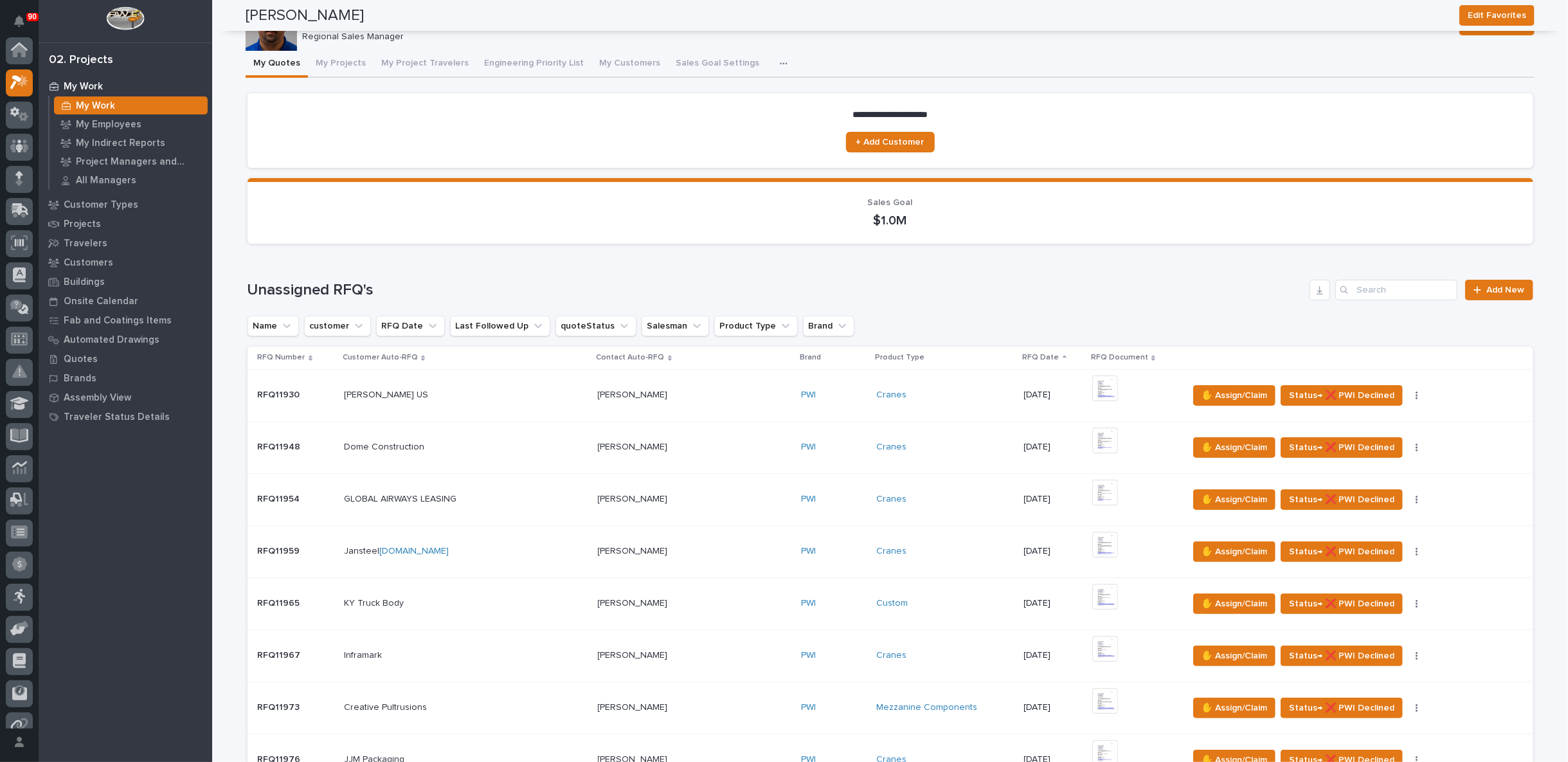
scroll to position [0, 0]
